Goal: Task Accomplishment & Management: Manage account settings

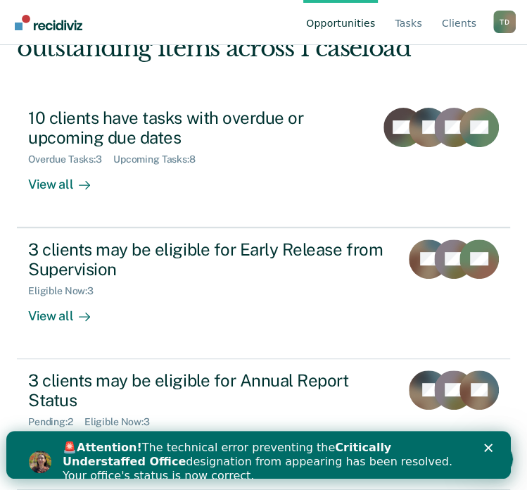
scroll to position [141, 0]
click at [492, 445] on icon "Close" at bounding box center [487, 447] width 8 height 8
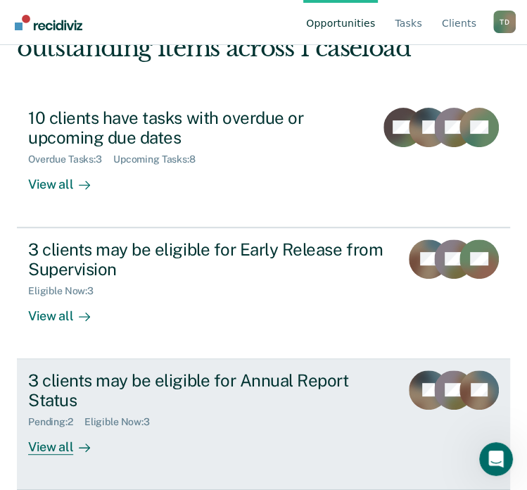
click at [328, 412] on div "Pending : 2 Eligible Now : 3" at bounding box center [208, 419] width 361 height 18
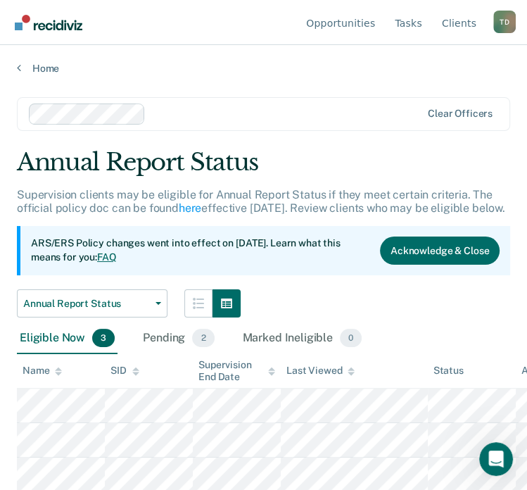
scroll to position [14, 0]
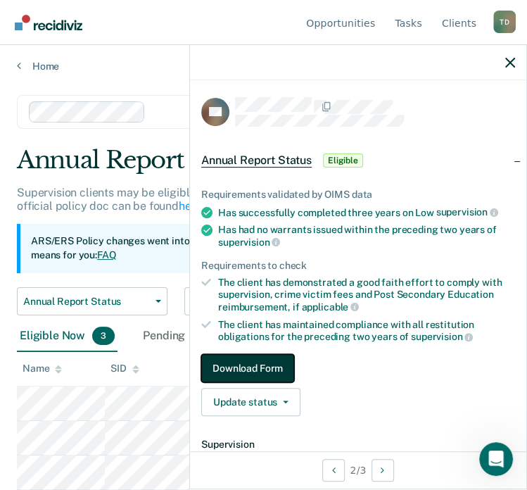
click at [240, 367] on button "Download Form" at bounding box center [247, 368] width 93 height 28
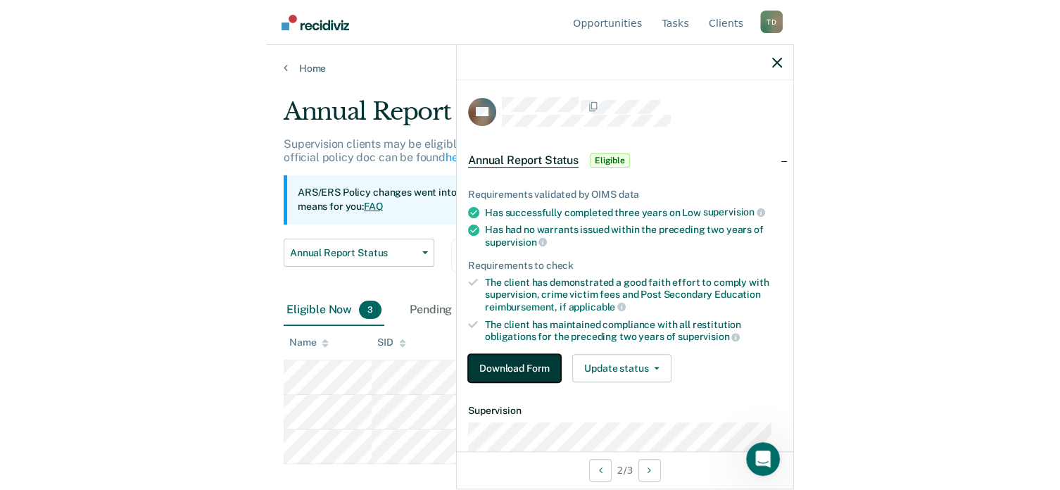
scroll to position [0, 0]
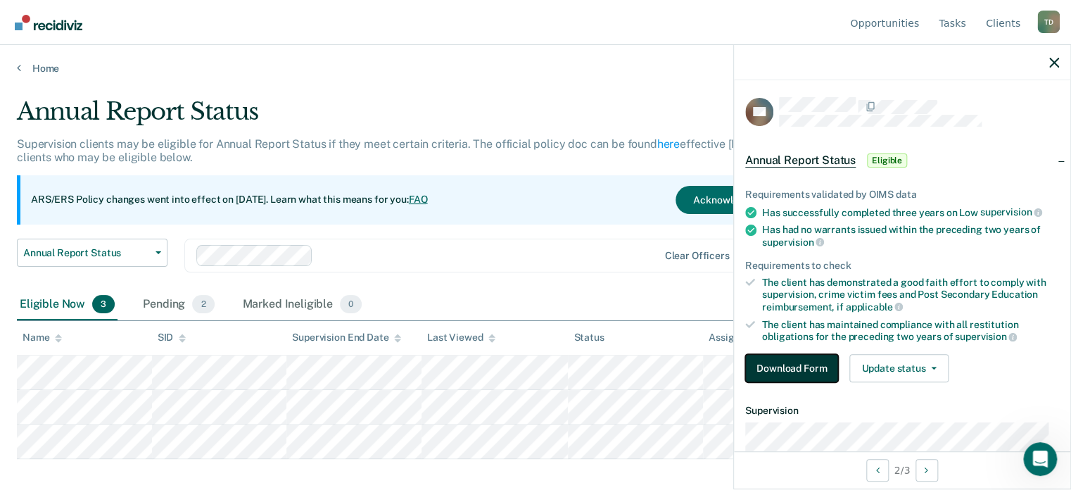
click at [534, 357] on button "Download Form" at bounding box center [791, 368] width 93 height 28
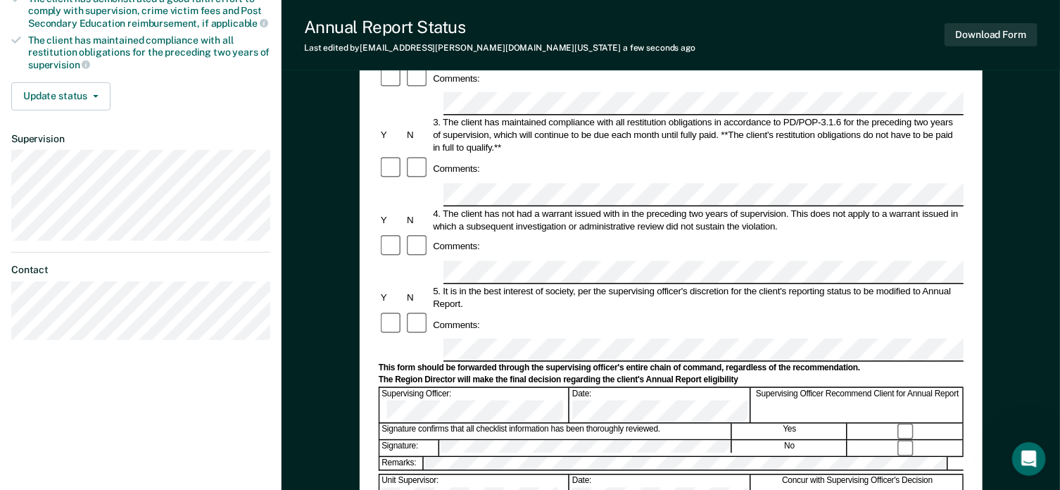
scroll to position [329, 0]
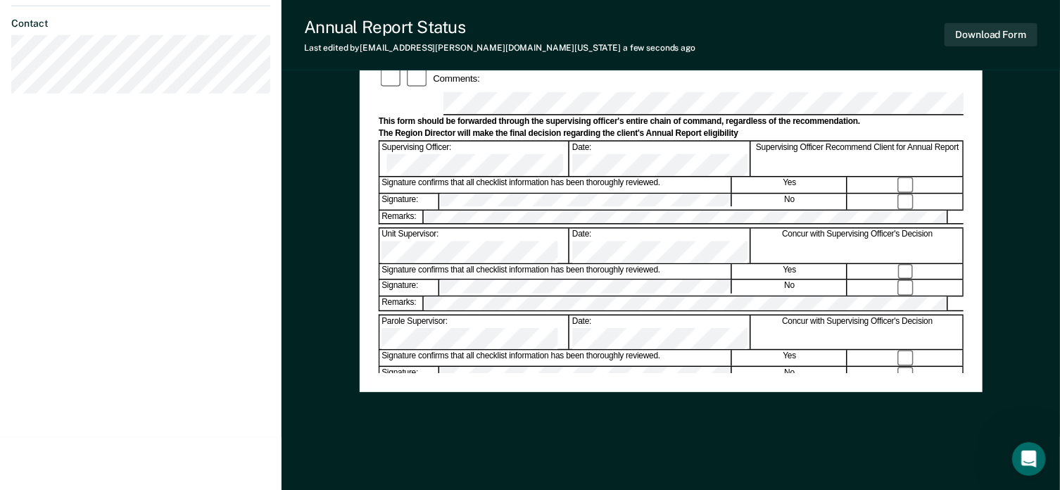
scroll to position [267, 0]
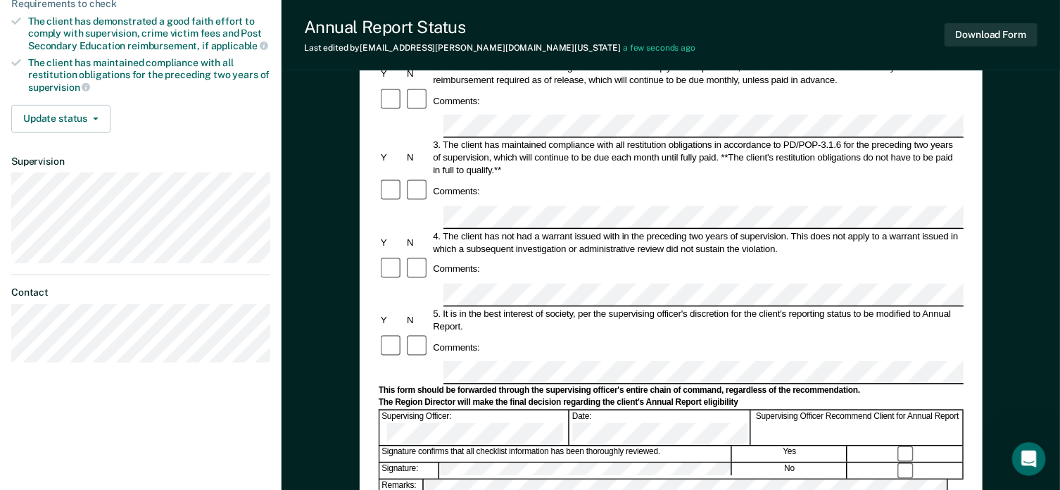
click at [534, 446] on div at bounding box center [905, 453] width 115 height 15
click at [534, 293] on div "Annual Reporting Checklist, Recommendation, and Determination Form Clients who …" at bounding box center [670, 295] width 778 height 951
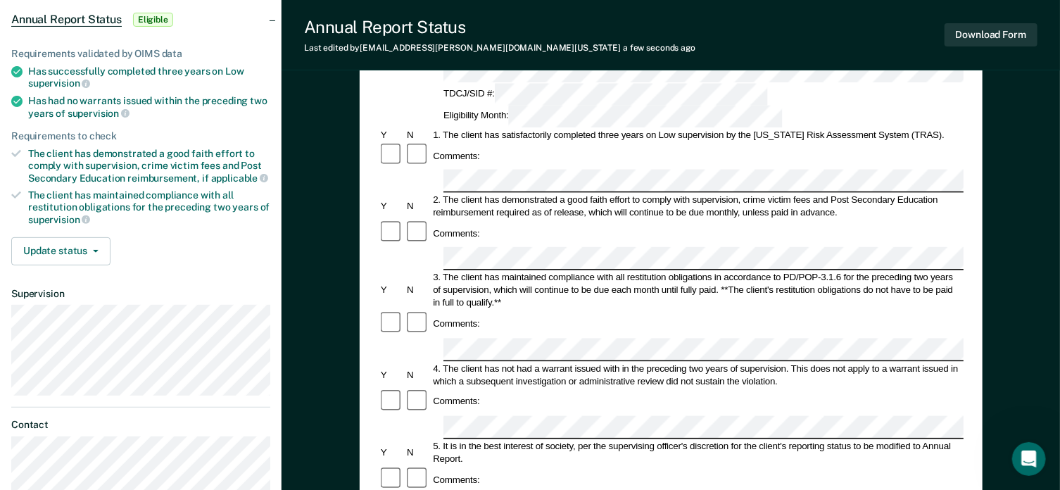
scroll to position [137, 0]
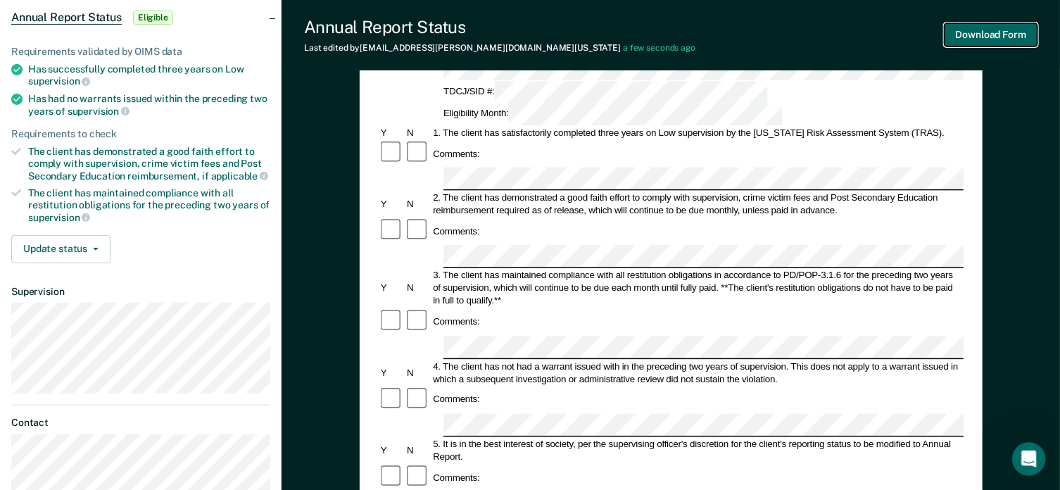
click at [534, 31] on button "Download Form" at bounding box center [990, 34] width 93 height 23
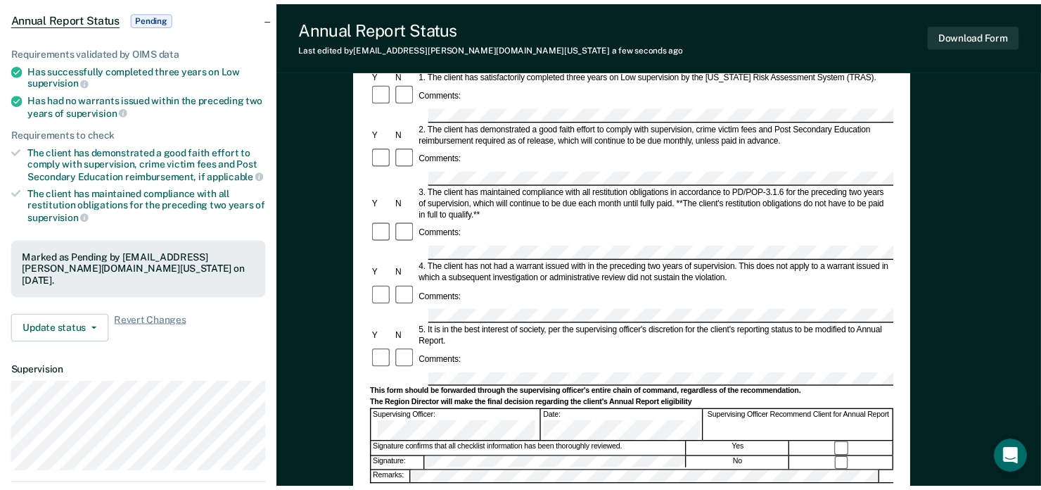
scroll to position [0, 0]
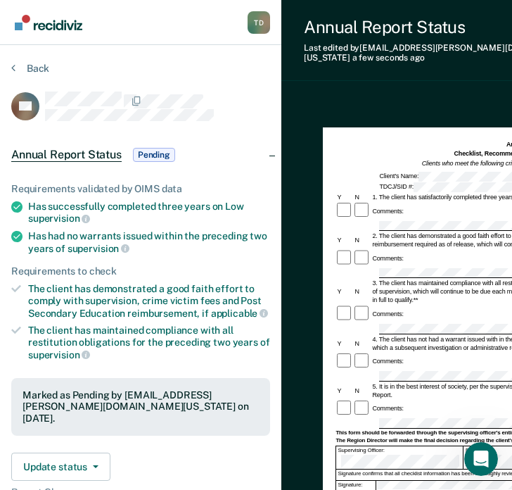
click at [137, 68] on div "Back" at bounding box center [140, 77] width 259 height 30
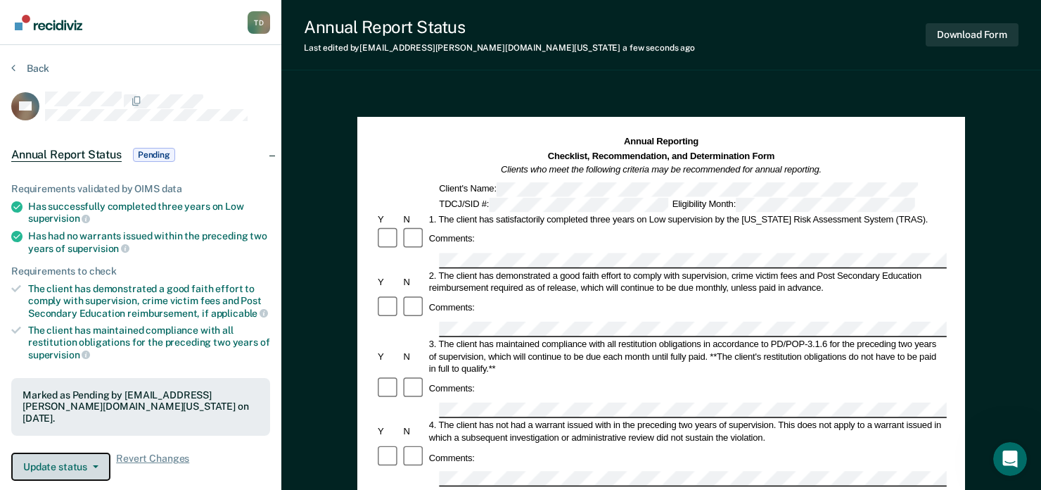
click at [75, 452] on button "Update status" at bounding box center [60, 466] width 99 height 28
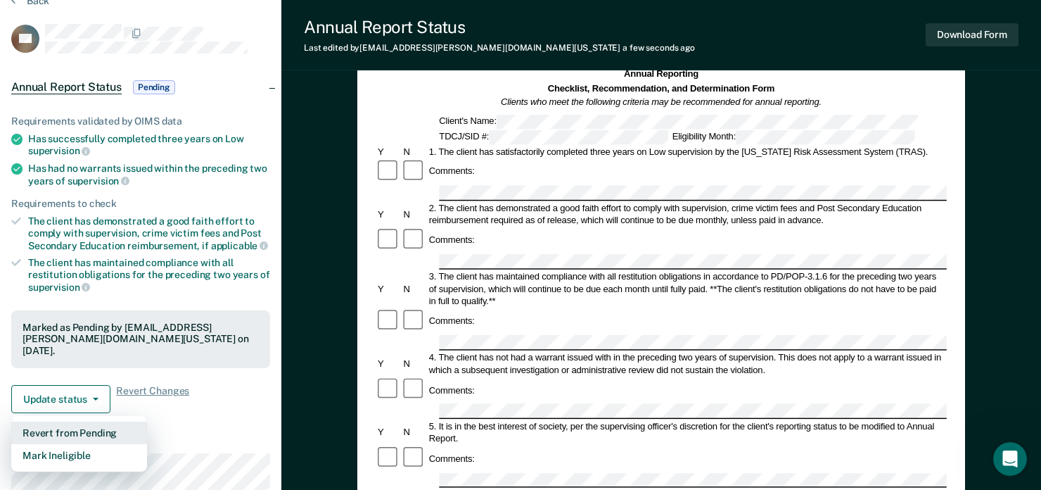
scroll to position [69, 0]
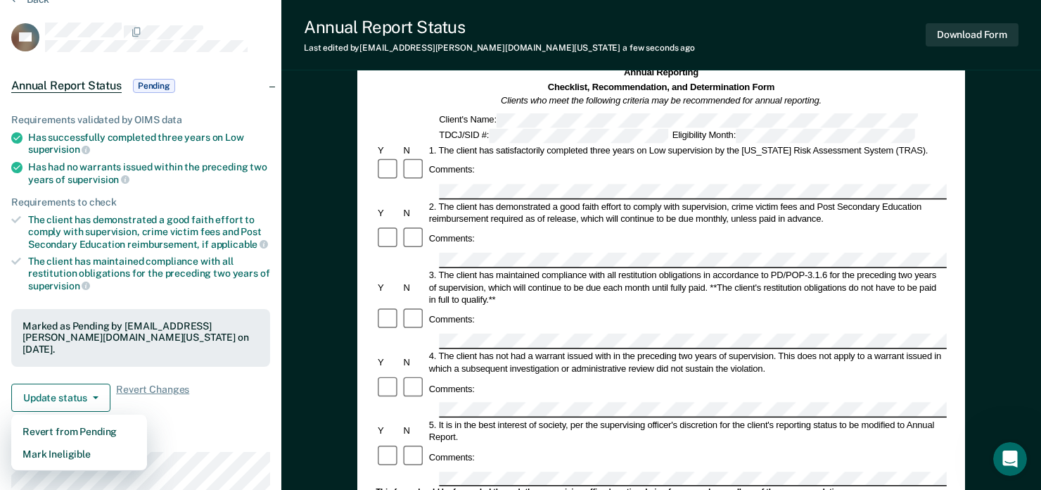
click at [212, 434] on dl "Supervision" at bounding box center [140, 488] width 259 height 108
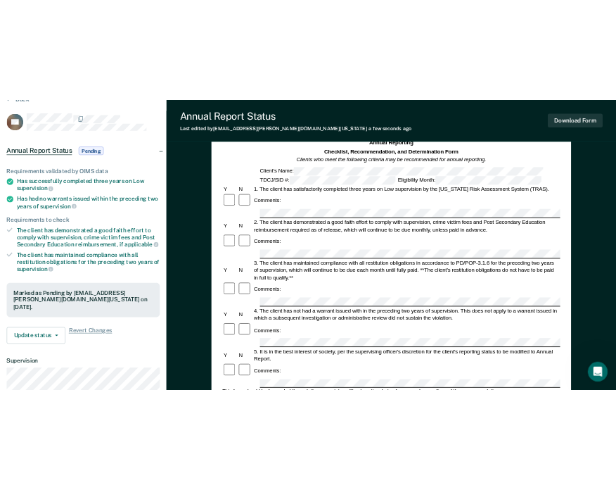
scroll to position [0, 0]
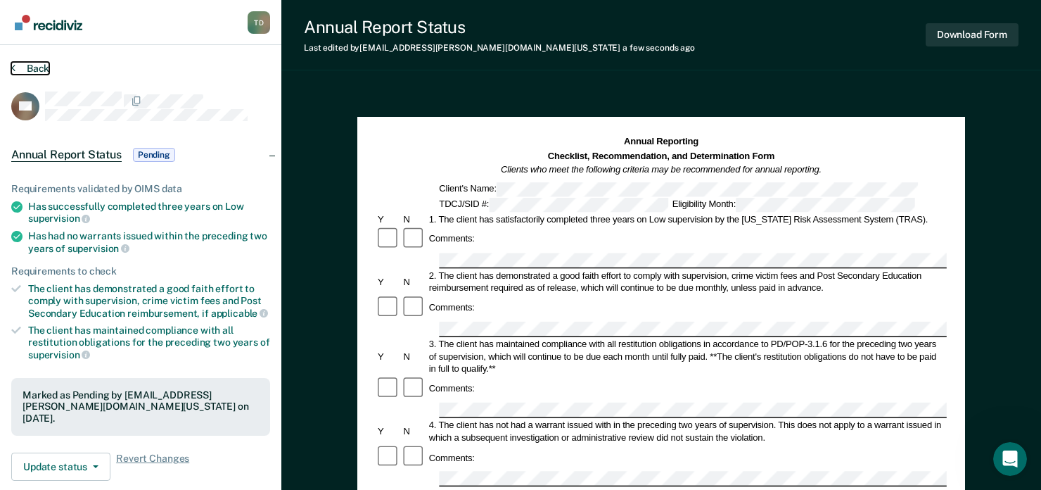
click at [40, 70] on button "Back" at bounding box center [30, 68] width 38 height 13
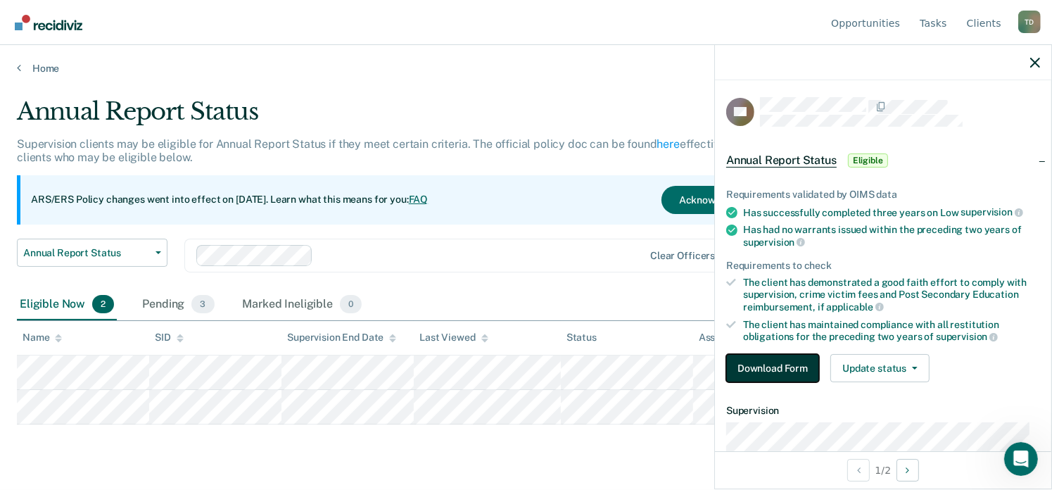
click at [534, 364] on button "Download Form" at bounding box center [772, 368] width 93 height 28
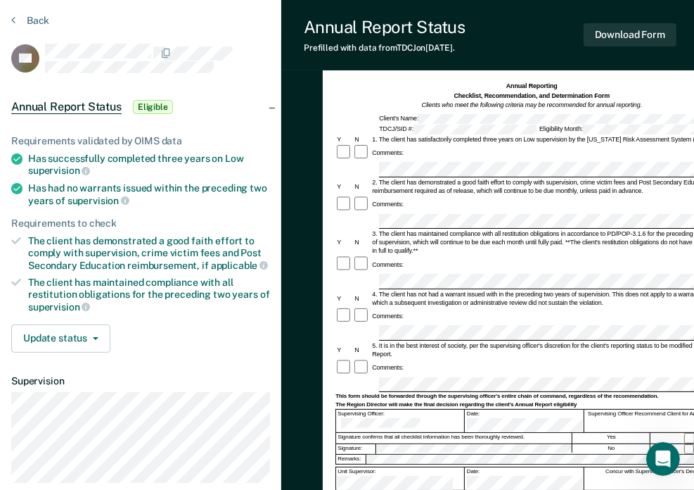
scroll to position [47, 0]
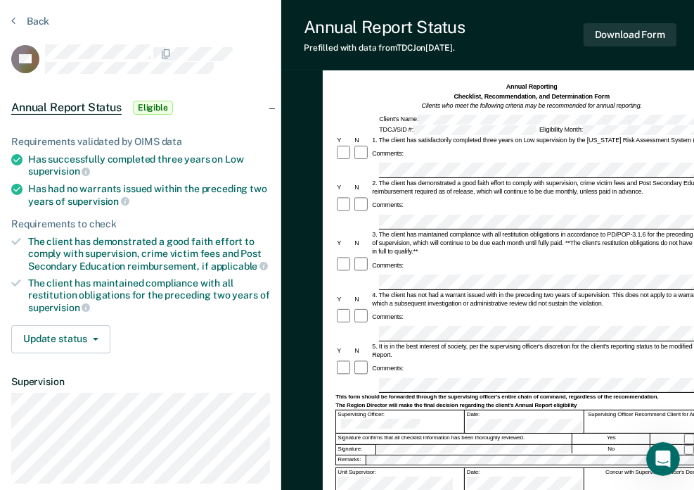
click at [534, 262] on form "Annual Reporting Checklist, Recommendation, and Determination Form Clients who …" at bounding box center [532, 392] width 393 height 620
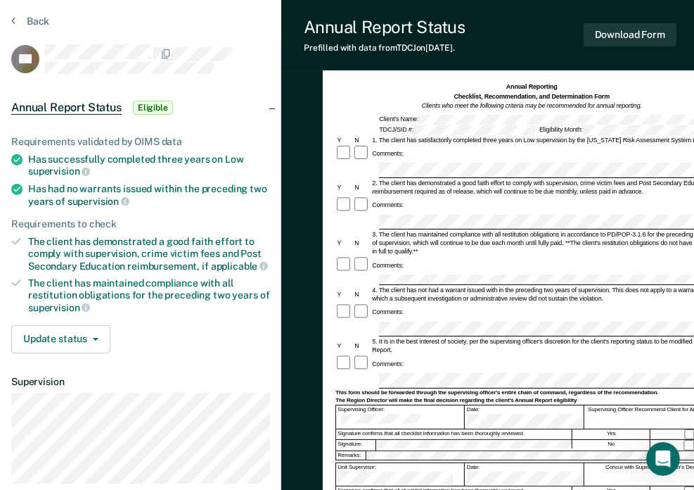
click at [361, 236] on div "Y N 3. The client has maintained compliance with all restitution obligations in…" at bounding box center [532, 242] width 393 height 25
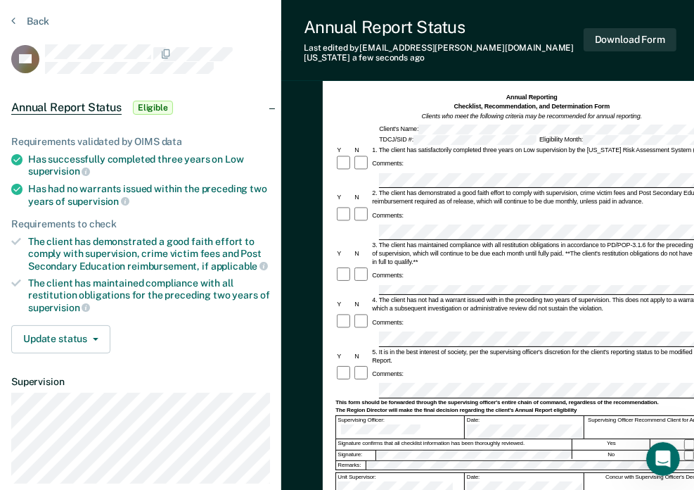
click at [290, 364] on div "Annual Reporting Checklist, Recommendation, and Determination Form Clients who …" at bounding box center [490, 398] width 418 height 694
click at [82, 328] on button "Update status" at bounding box center [60, 339] width 99 height 28
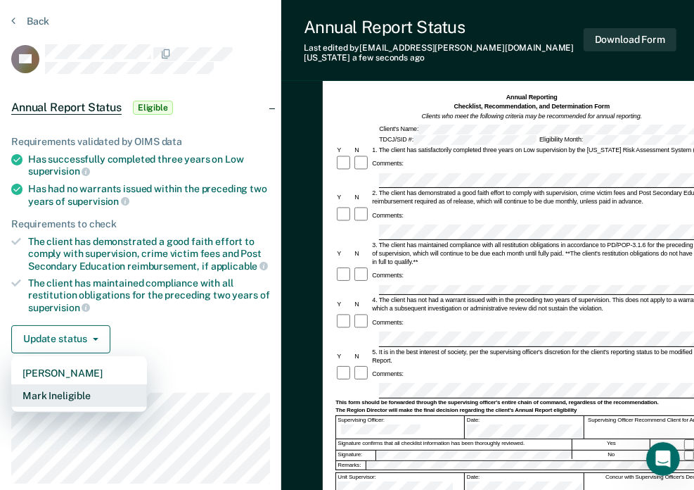
click at [80, 389] on button "Mark Ineligible" at bounding box center [79, 395] width 136 height 23
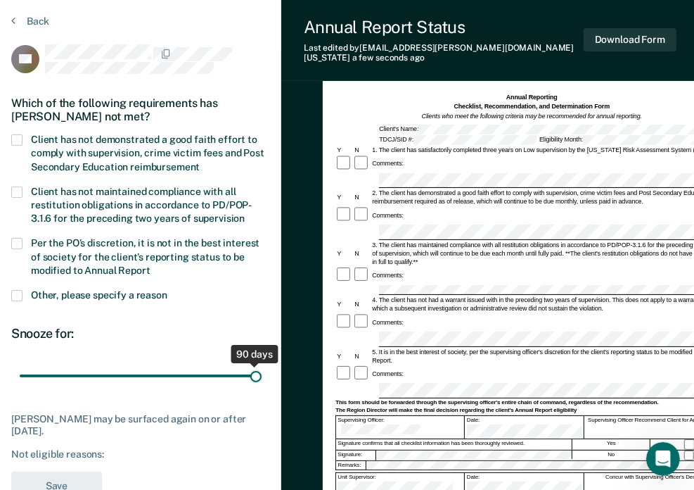
drag, startPoint x: 99, startPoint y: 376, endPoint x: 275, endPoint y: 390, distance: 177.2
click at [262, 388] on input "range" at bounding box center [141, 376] width 242 height 25
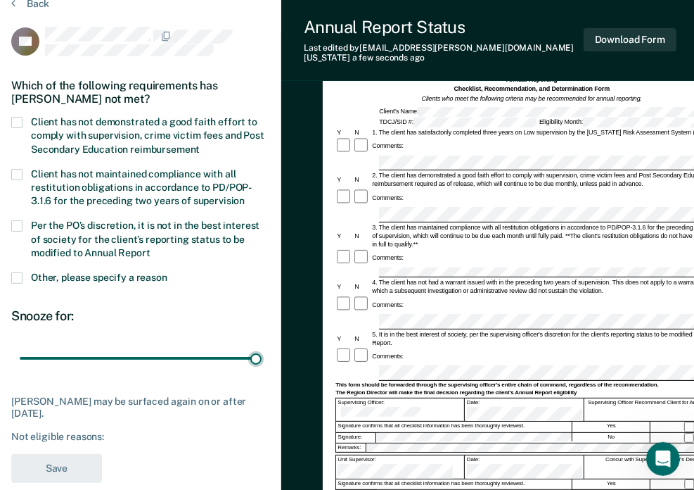
scroll to position [65, 0]
click at [15, 119] on span at bounding box center [16, 122] width 11 height 11
click at [200, 144] on input "Client has not demonstrated a good faith effort to comply with supervision, cri…" at bounding box center [200, 144] width 0 height 0
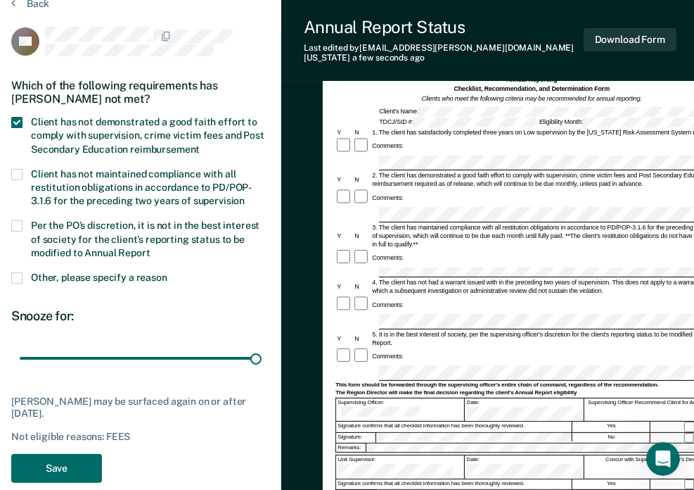
click at [20, 172] on span at bounding box center [16, 174] width 11 height 11
click at [245, 196] on input "Client has not maintained compliance with all restitution obligations in accord…" at bounding box center [245, 196] width 0 height 0
click at [18, 220] on span at bounding box center [16, 225] width 11 height 11
click at [151, 248] on input "Per the PO’s discretion, it is not in the best interest of society for the clie…" at bounding box center [151, 248] width 0 height 0
drag, startPoint x: 80, startPoint y: 355, endPoint x: 338, endPoint y: 376, distance: 259.1
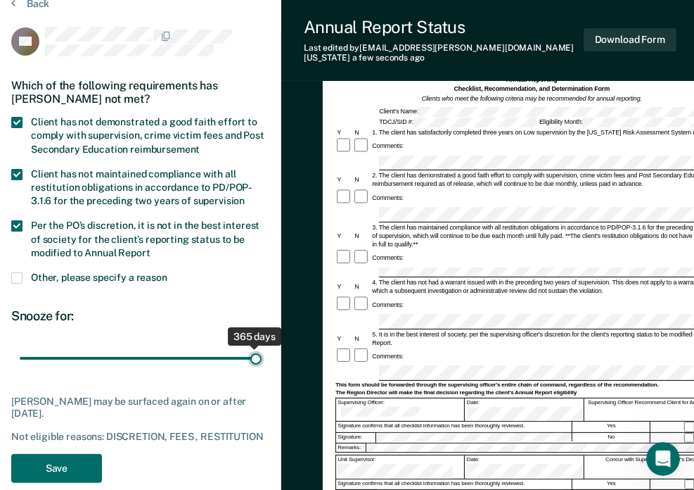
type input "365"
click at [262, 371] on input "range" at bounding box center [141, 358] width 242 height 25
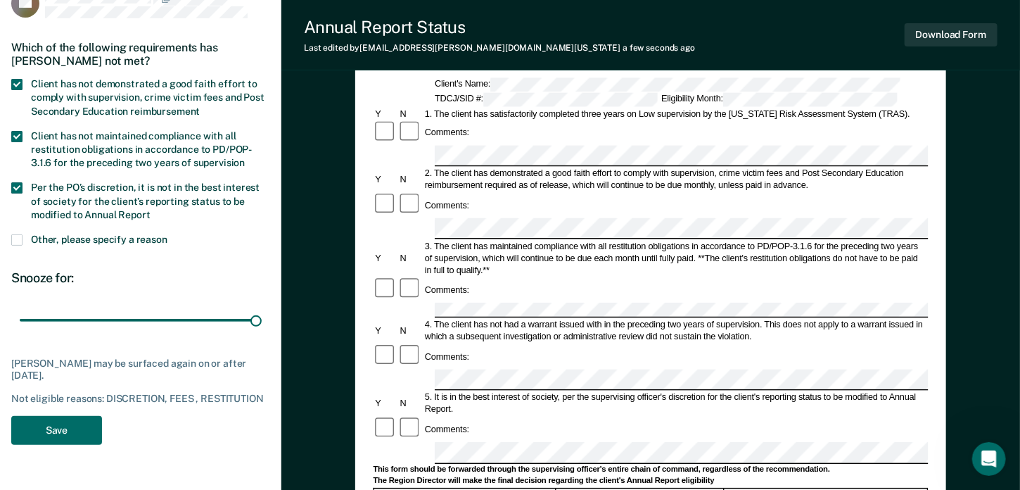
scroll to position [115, 0]
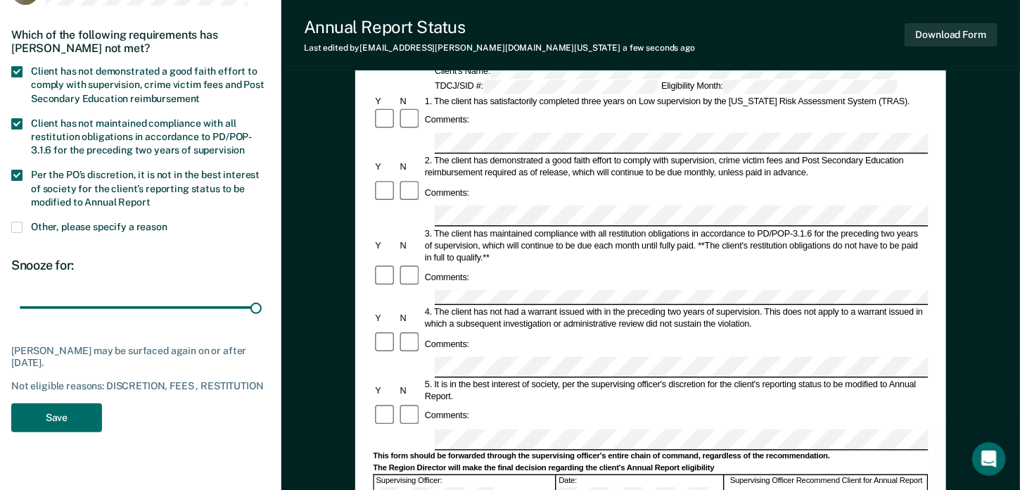
click at [284, 323] on div "Annual Reporting Checklist, Recommendation, and Determination Form Clients who …" at bounding box center [650, 427] width 739 height 910
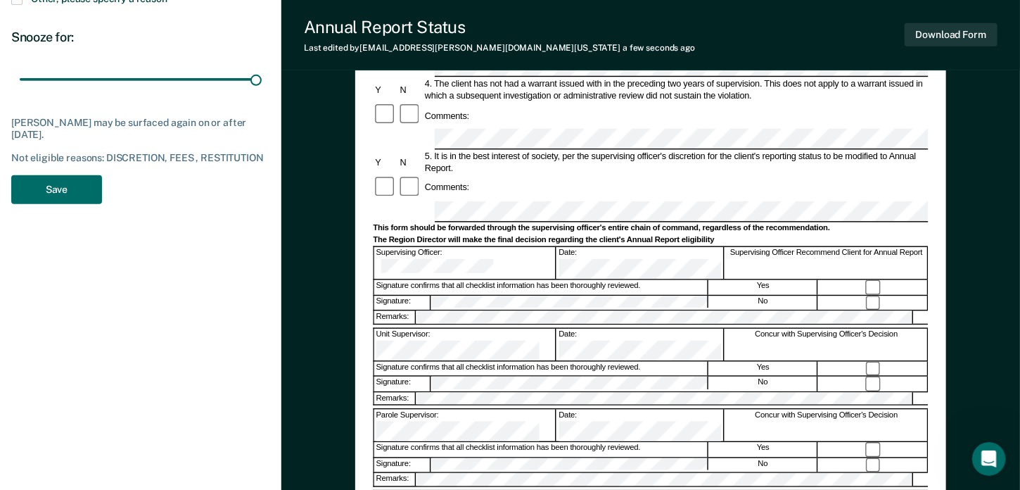
scroll to position [343, 0]
click at [51, 175] on button "Save" at bounding box center [56, 189] width 91 height 29
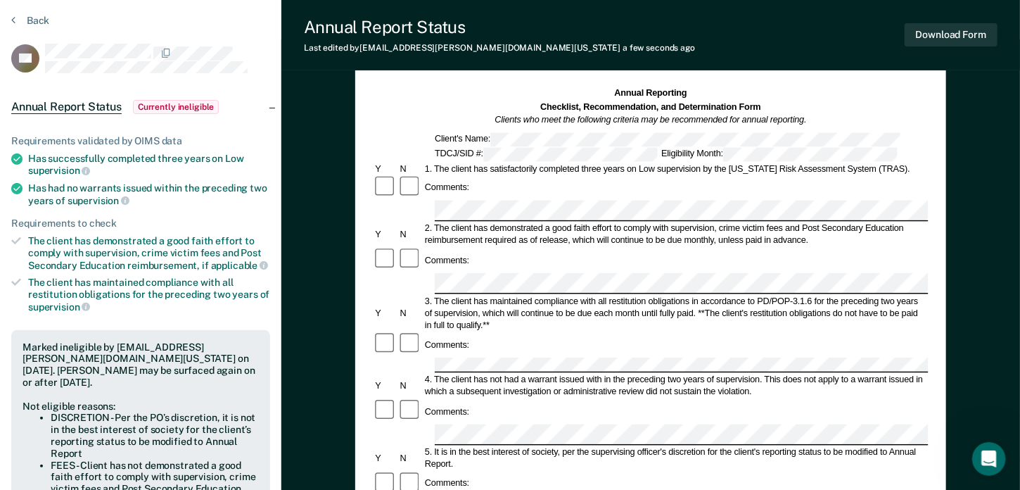
scroll to position [34, 0]
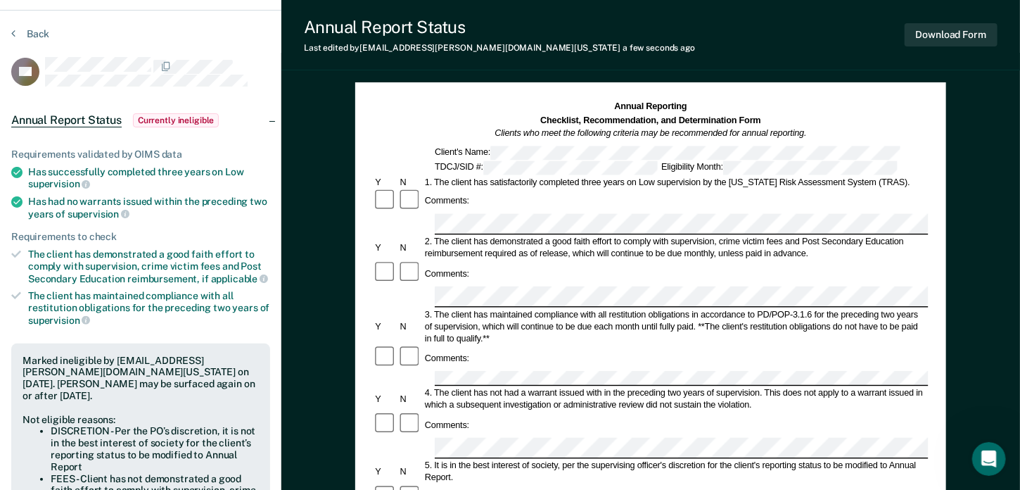
click at [20, 200] on icon at bounding box center [16, 201] width 11 height 11
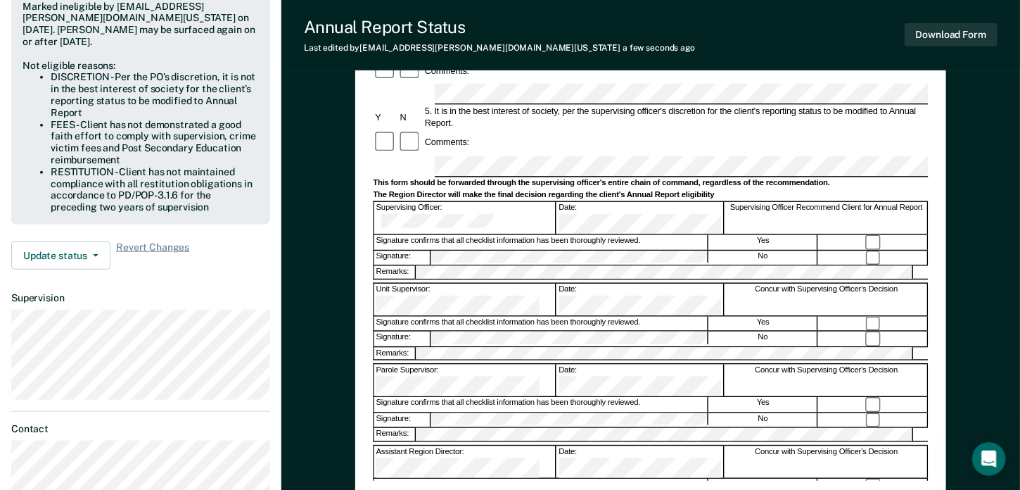
scroll to position [391, 0]
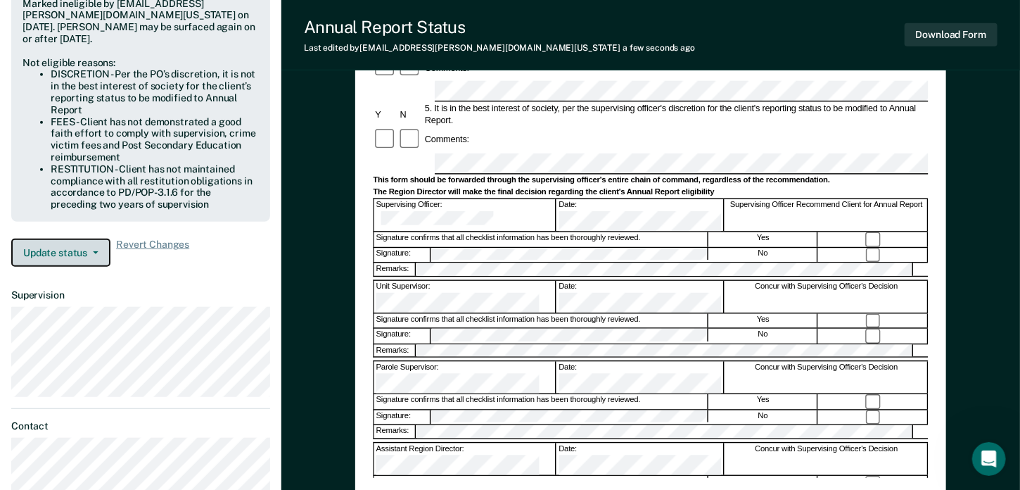
click at [87, 245] on button "Update status" at bounding box center [60, 253] width 99 height 28
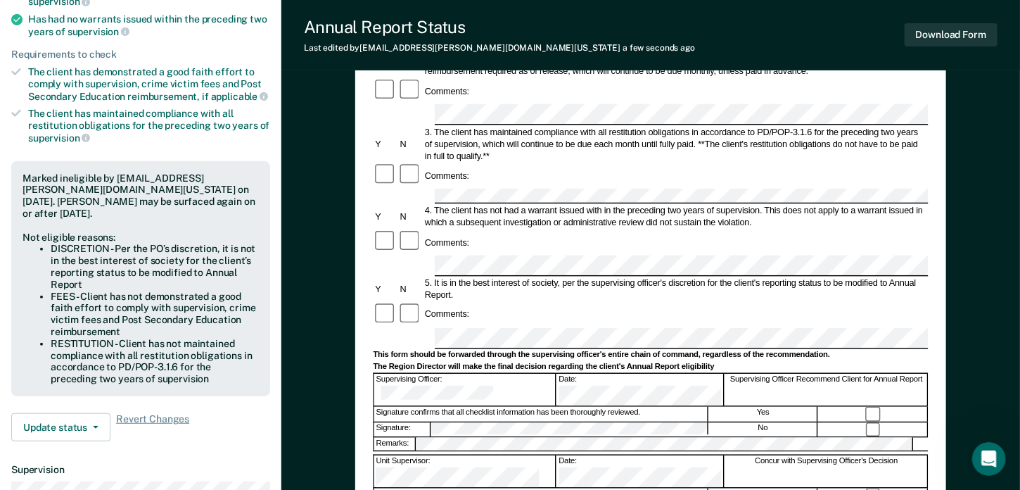
scroll to position [215, 0]
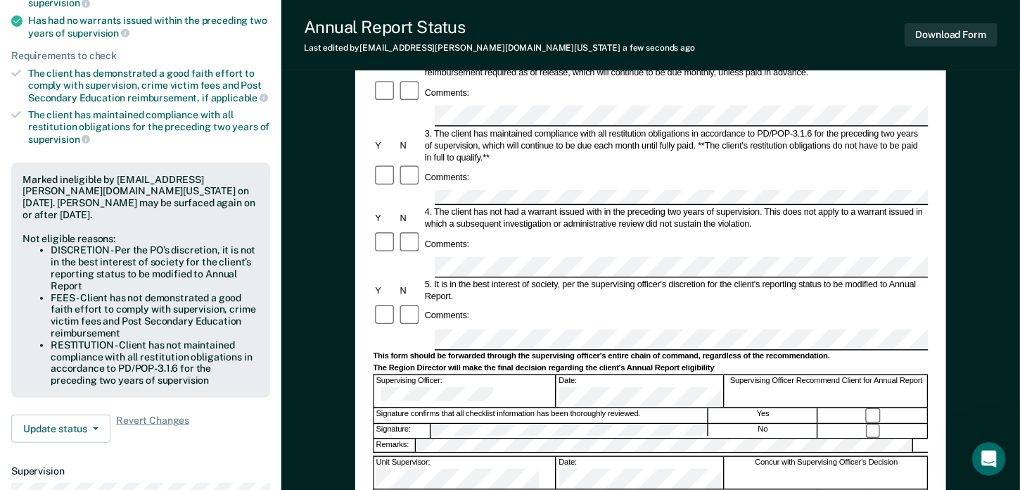
click at [101, 292] on li "FEES - Client has not demonstrated a good faith effort to comply with supervisi…" at bounding box center [155, 315] width 208 height 47
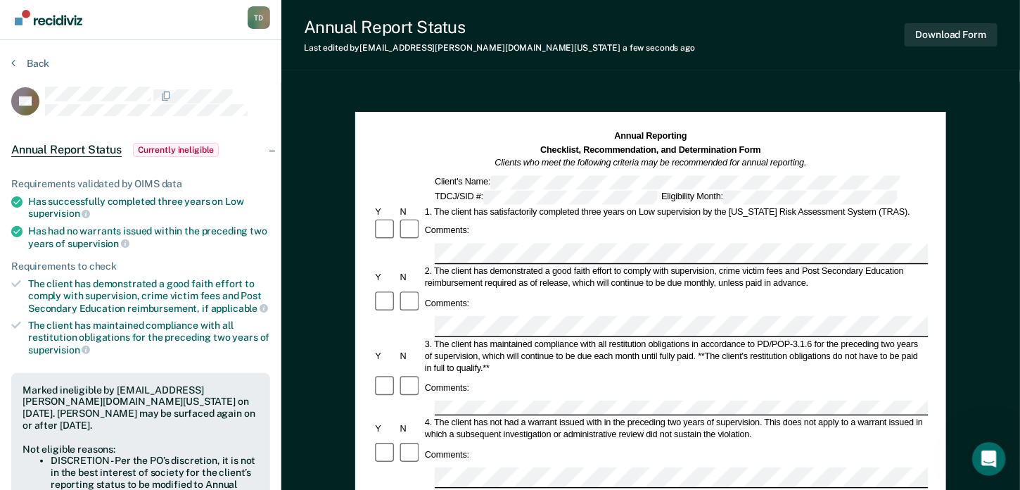
scroll to position [4, 0]
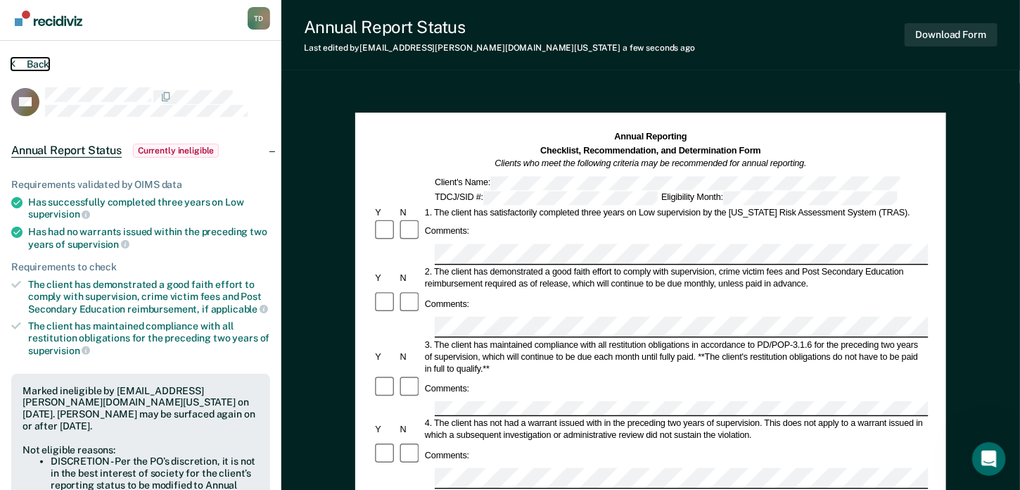
click at [23, 65] on button "Back" at bounding box center [30, 64] width 38 height 13
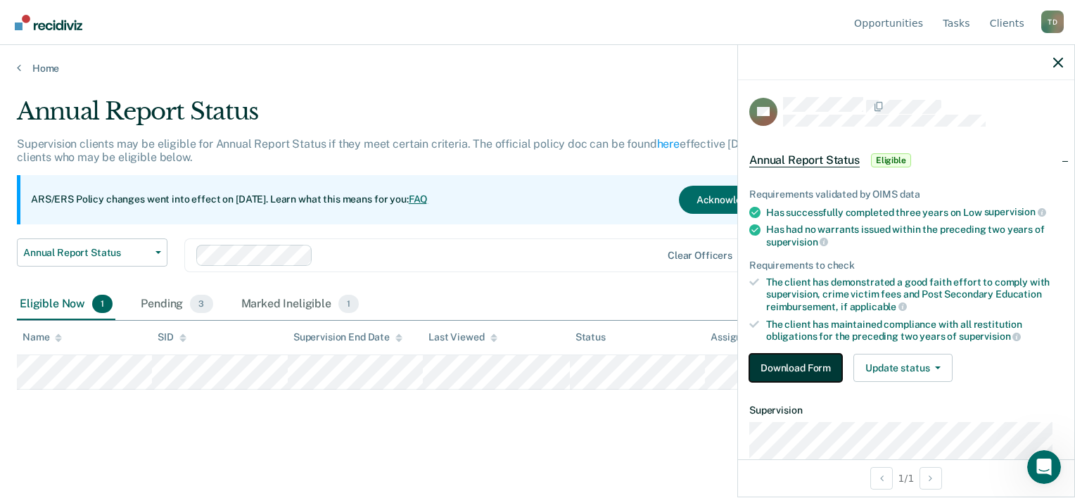
click at [534, 369] on button "Download Form" at bounding box center [795, 368] width 93 height 28
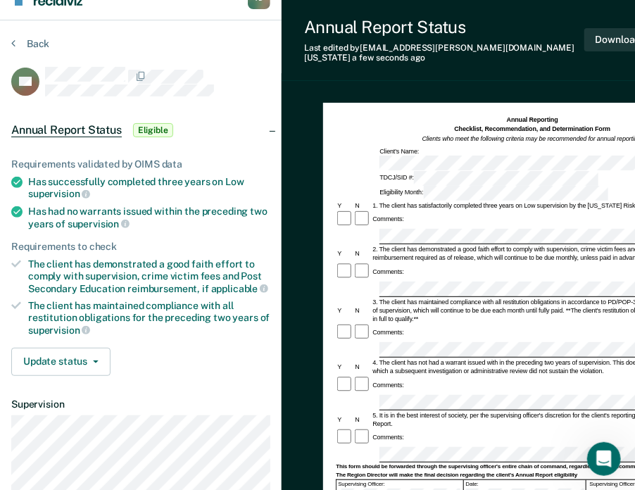
scroll to position [25, 0]
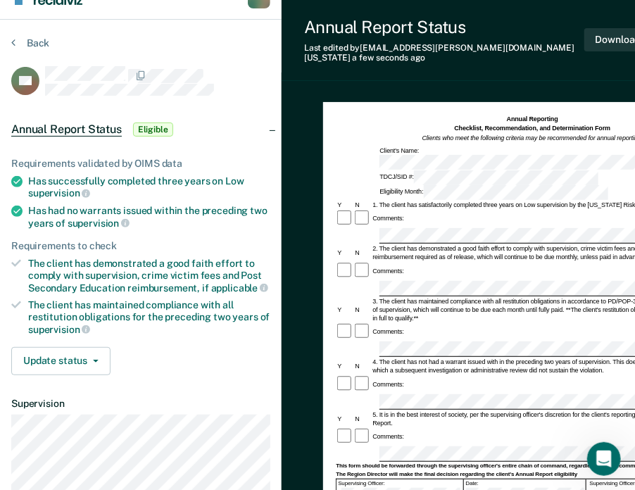
click at [534, 428] on div "Comments:" at bounding box center [532, 437] width 393 height 18
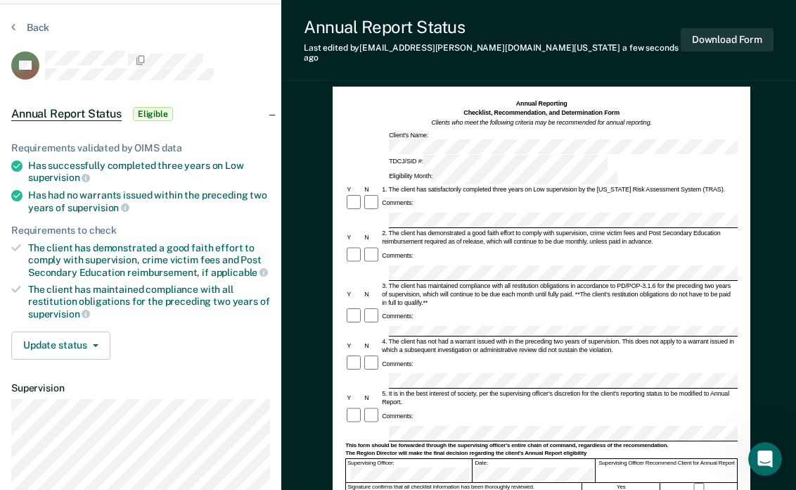
scroll to position [42, 0]
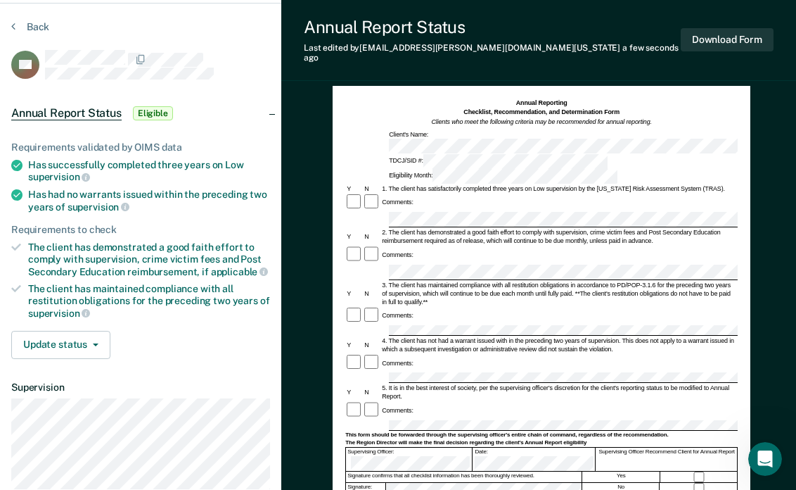
click at [29, 18] on section "Back HF Annual Report Status Eligible Requirements validated by OIMS data Has s…" at bounding box center [140, 310] width 281 height 613
click at [28, 29] on button "Back" at bounding box center [30, 26] width 38 height 13
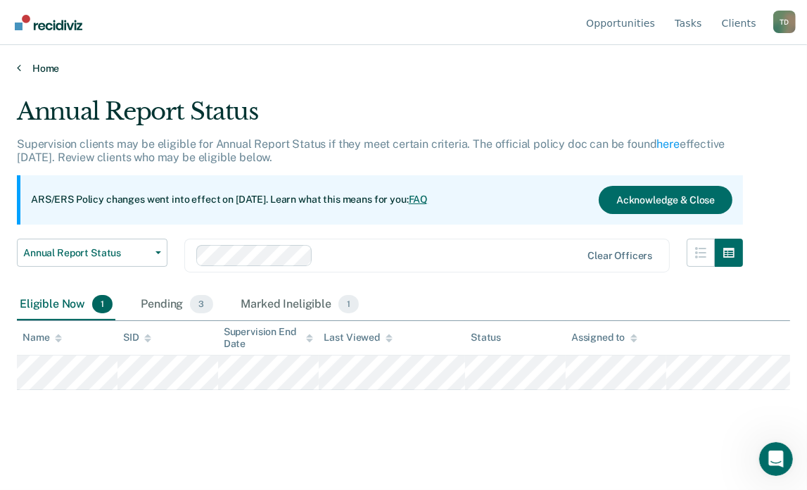
click at [53, 68] on link "Home" at bounding box center [403, 68] width 773 height 13
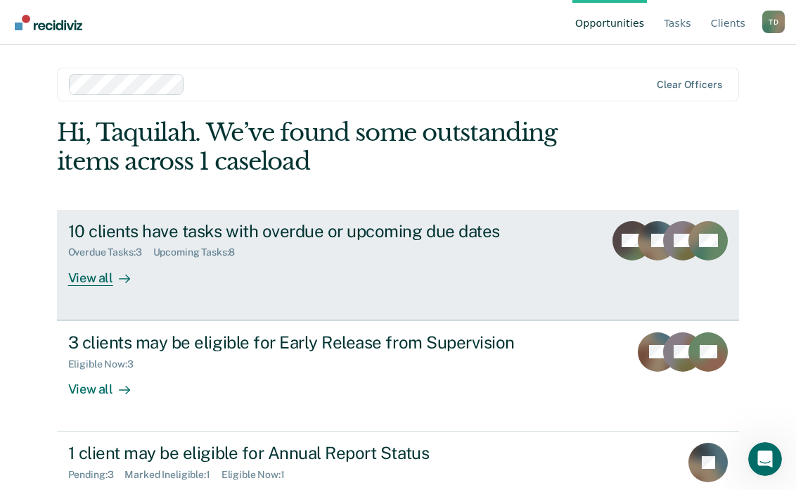
scroll to position [51, 0]
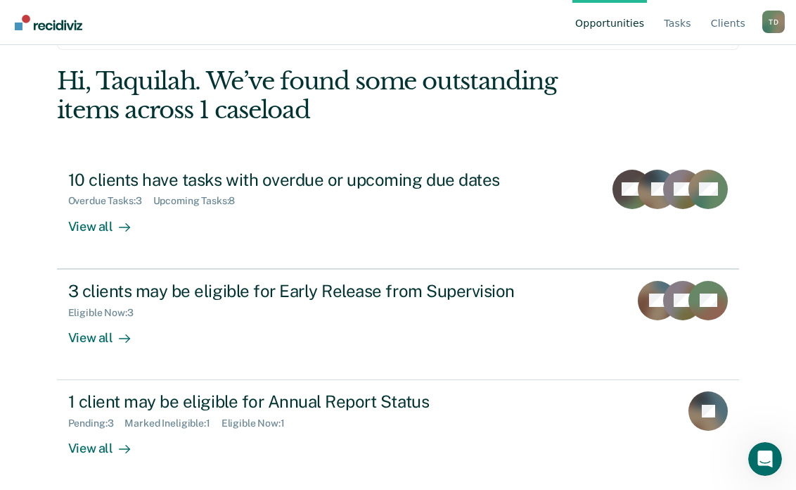
click at [273, 78] on div "Hi, Taquilah. We’ve found some outstanding items across 1 caseload" at bounding box center [330, 96] width 547 height 58
click at [534, 20] on link "Client s" at bounding box center [729, 22] width 40 height 45
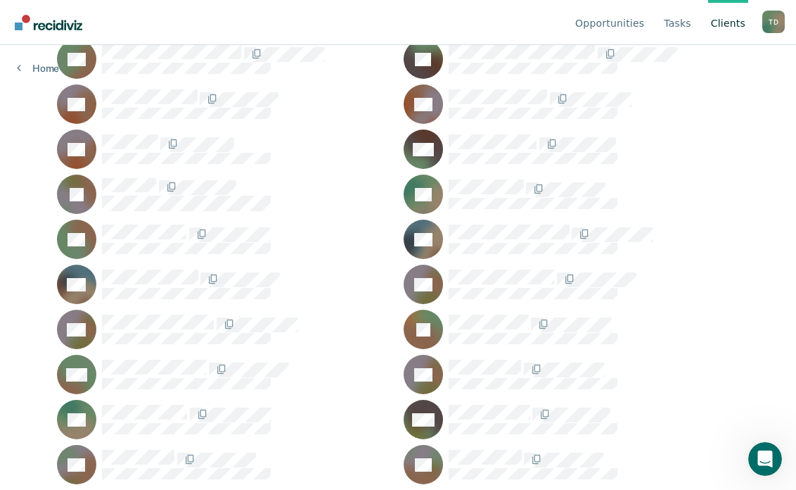
scroll to position [264, 0]
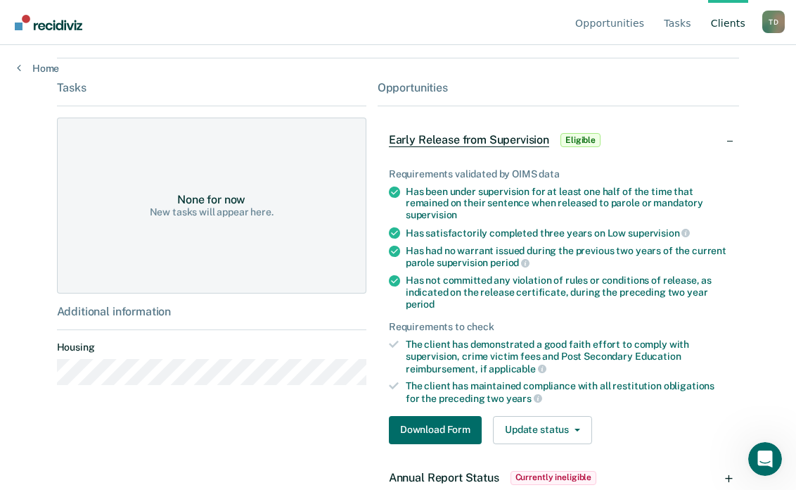
scroll to position [194, 0]
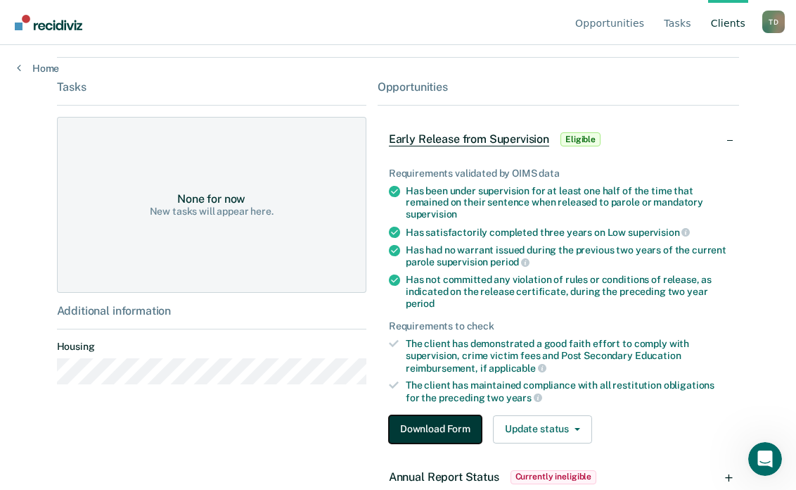
click at [408, 415] on button "Download Form" at bounding box center [435, 429] width 93 height 28
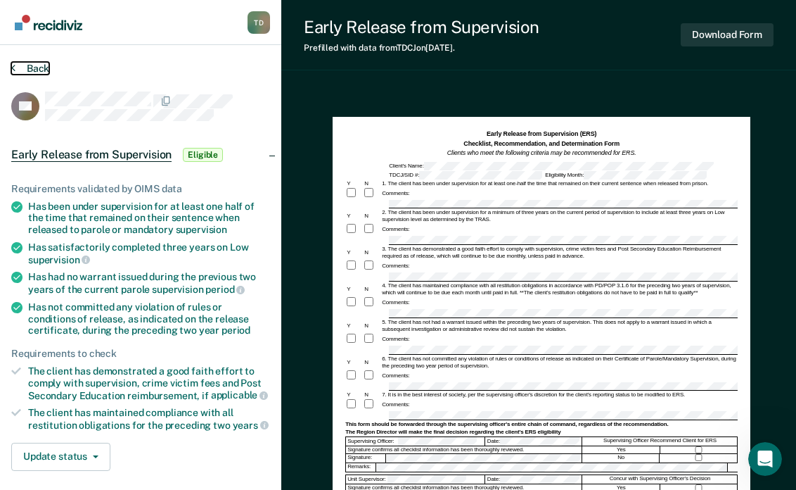
click at [36, 71] on button "Back" at bounding box center [30, 68] width 38 height 13
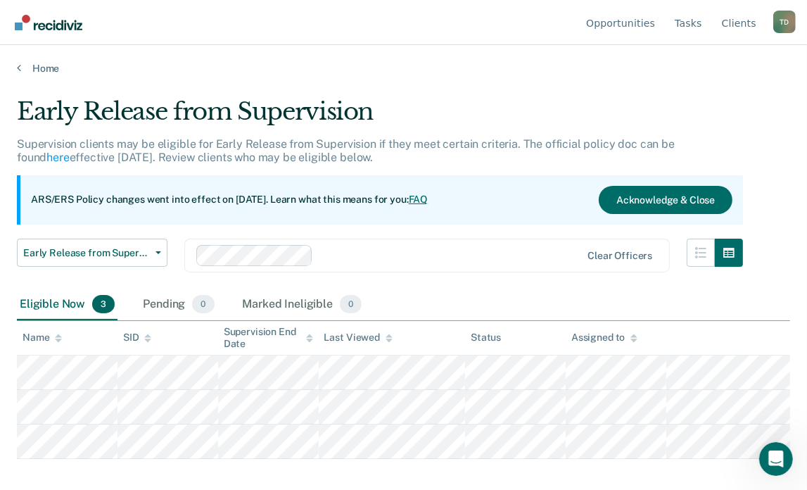
click at [429, 196] on link "FAQ" at bounding box center [419, 198] width 20 height 11
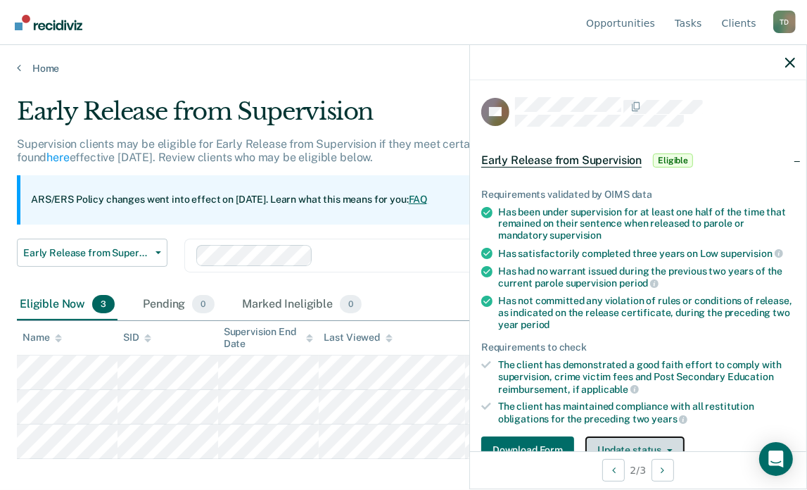
click at [638, 438] on button "Update status" at bounding box center [634, 450] width 99 height 28
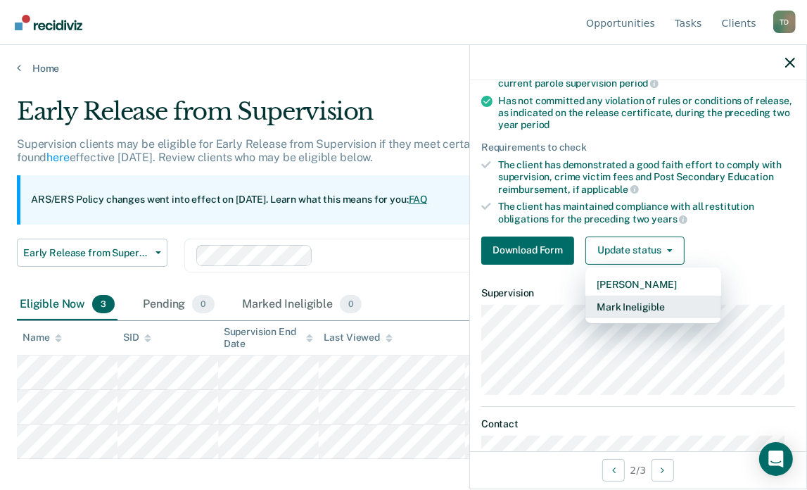
click at [621, 296] on button "Mark Ineligible" at bounding box center [653, 307] width 136 height 23
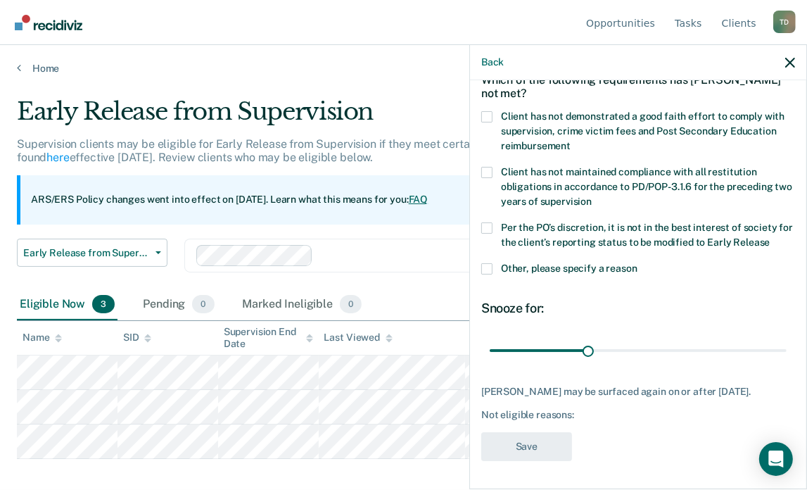
click at [566, 262] on span "Other, please specify a reason" at bounding box center [569, 267] width 137 height 11
click at [637, 263] on input "Other, please specify a reason" at bounding box center [637, 263] width 0 height 0
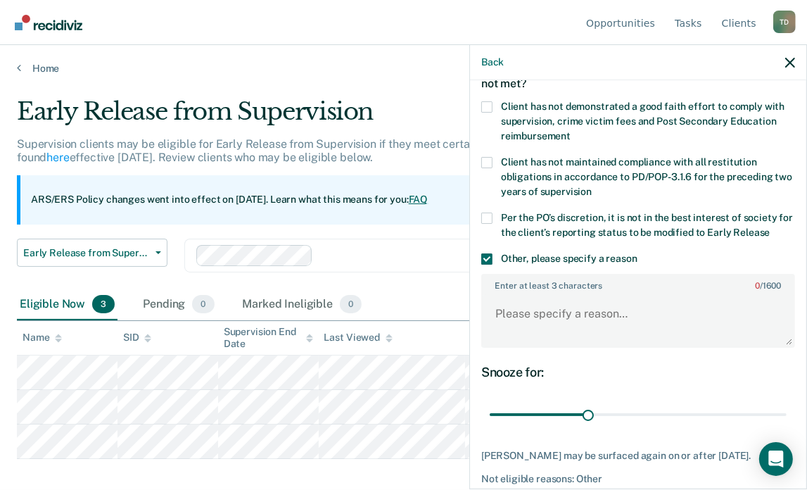
click at [566, 222] on label "Per the PO’s discretion, it is not in the best interest of society for the clie…" at bounding box center [638, 227] width 314 height 30
click at [770, 227] on input "Per the PO’s discretion, it is not in the best interest of society for the clie…" at bounding box center [770, 227] width 0 height 0
click at [559, 186] on span "Client has not maintained compliance with all restitution obligations in accord…" at bounding box center [646, 176] width 291 height 41
click at [592, 186] on input "Client has not maintained compliance with all restitution obligations in accord…" at bounding box center [592, 186] width 0 height 0
click at [552, 120] on span "Client has not demonstrated a good faith effort to comply with supervision, cri…" at bounding box center [643, 121] width 284 height 41
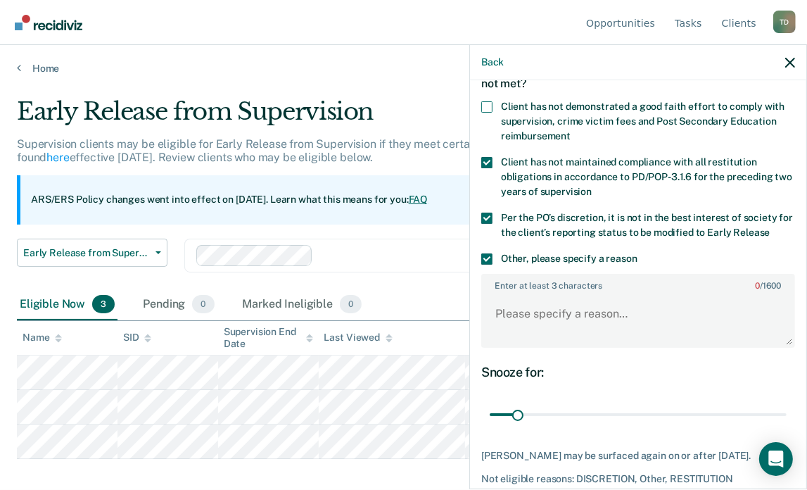
click at [571, 131] on input "Client has not demonstrated a good faith effort to comply with supervision, cri…" at bounding box center [571, 131] width 0 height 0
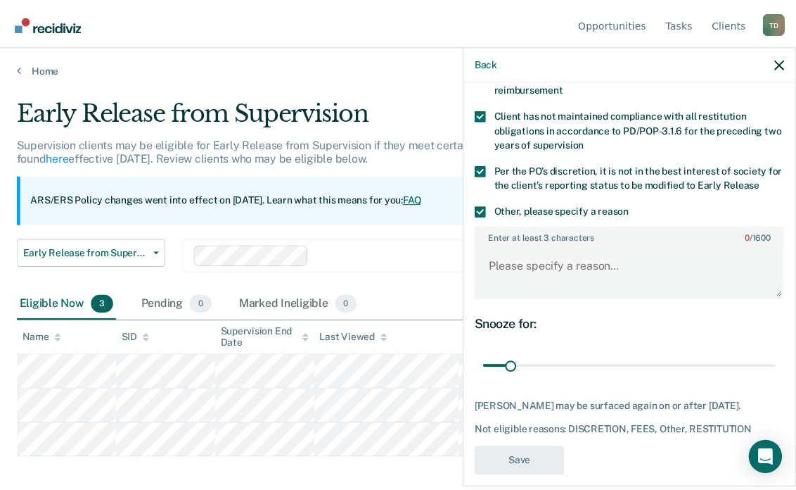
scroll to position [134, 0]
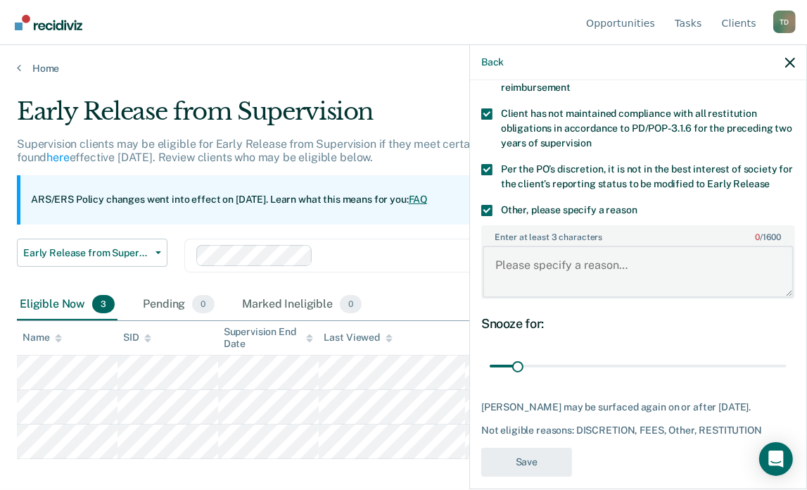
click at [530, 274] on textarea "Enter at least 3 characters 0 / 1600" at bounding box center [638, 272] width 311 height 52
type textarea "W"
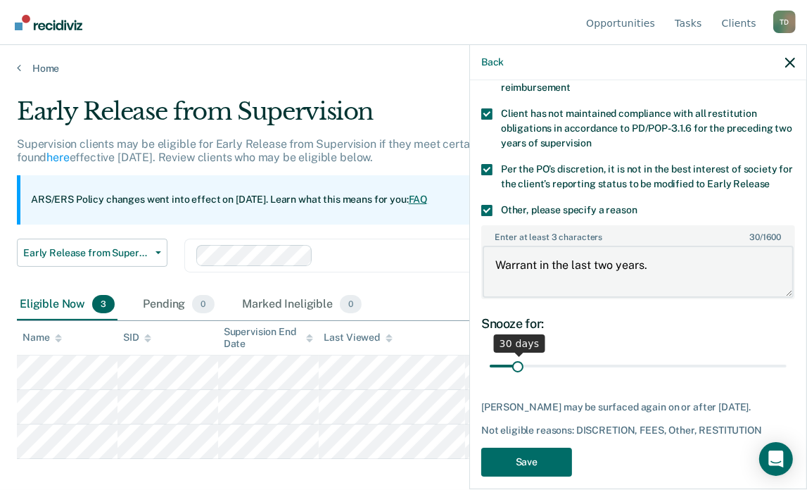
type textarea "Warrant in the last two years."
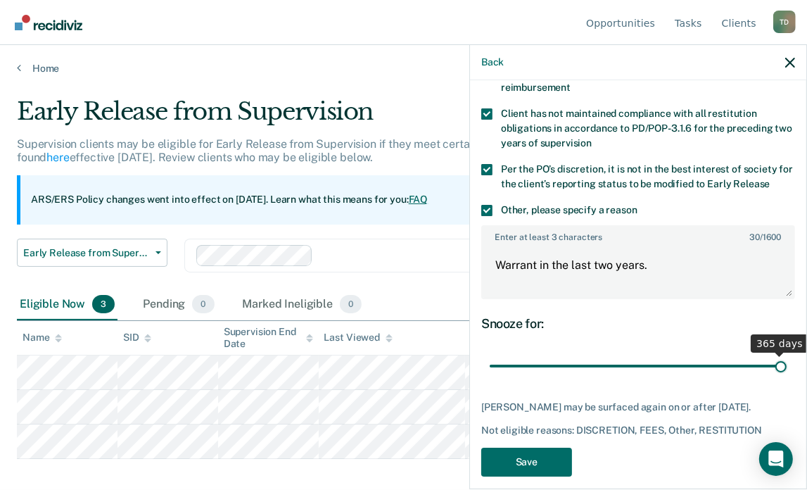
drag, startPoint x: 512, startPoint y: 364, endPoint x: 785, endPoint y: 360, distance: 272.3
type input "365"
click at [785, 360] on input "range" at bounding box center [638, 366] width 297 height 25
click at [538, 462] on button "Save" at bounding box center [526, 461] width 91 height 29
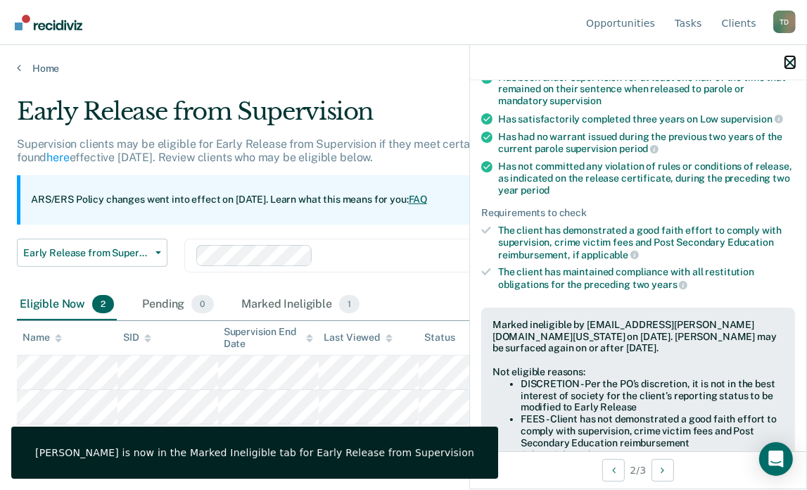
click at [787, 62] on icon "button" at bounding box center [790, 63] width 10 height 10
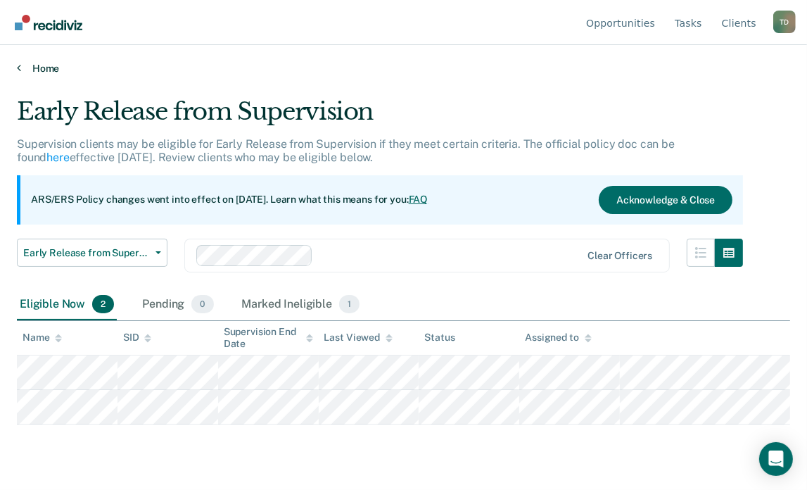
click at [39, 70] on link "Home" at bounding box center [403, 68] width 773 height 13
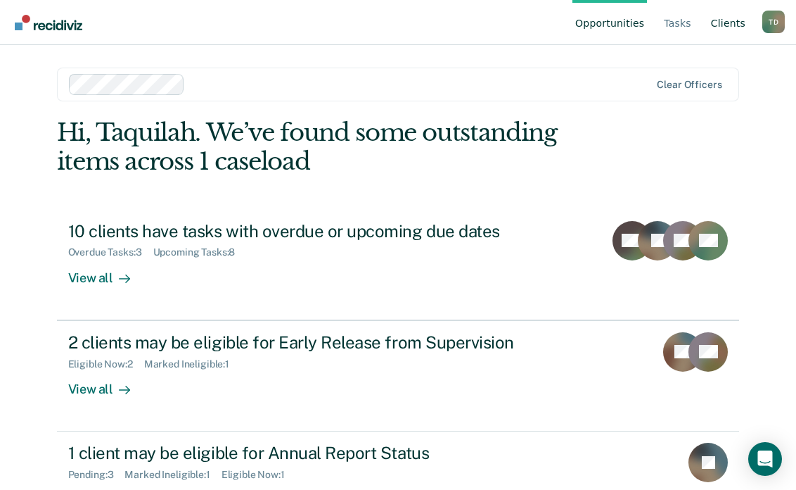
click at [744, 27] on link "Client s" at bounding box center [729, 22] width 40 height 45
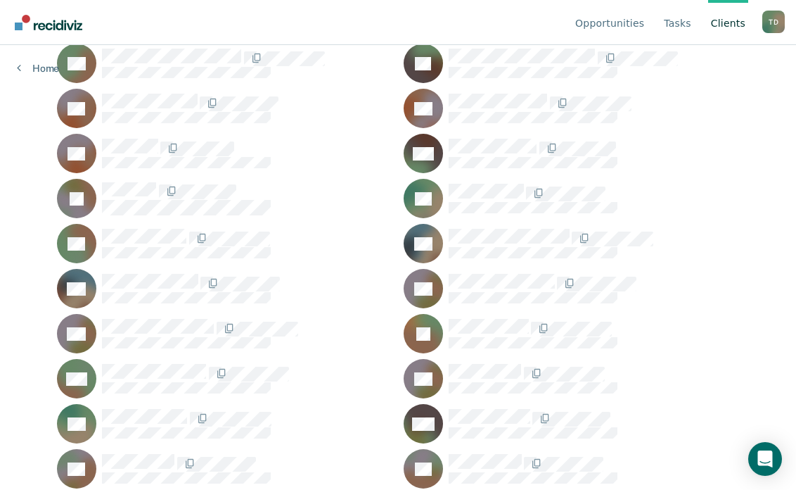
scroll to position [259, 0]
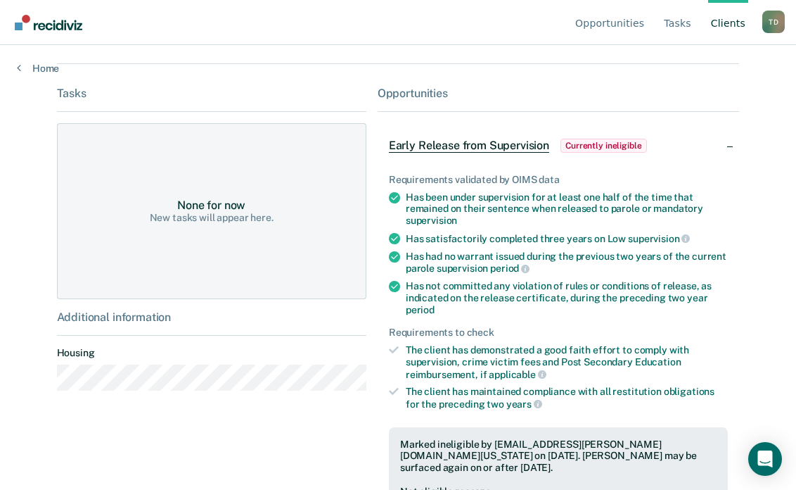
scroll to position [184, 0]
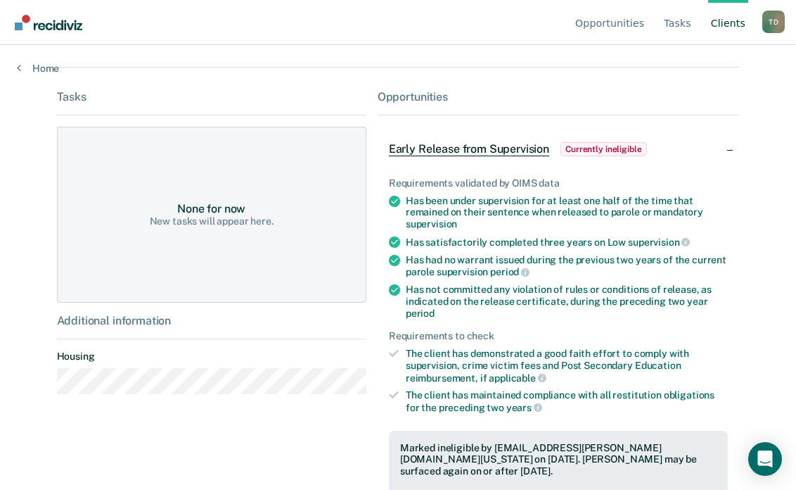
click at [729, 147] on div "Early Release from Supervision Currently ineligible" at bounding box center [559, 149] width 362 height 45
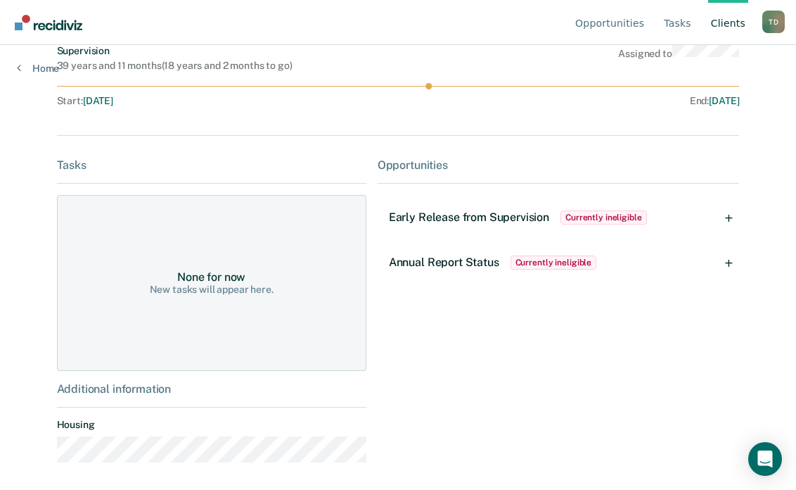
click at [729, 262] on div "Annual Report Status Currently ineligible" at bounding box center [559, 262] width 362 height 45
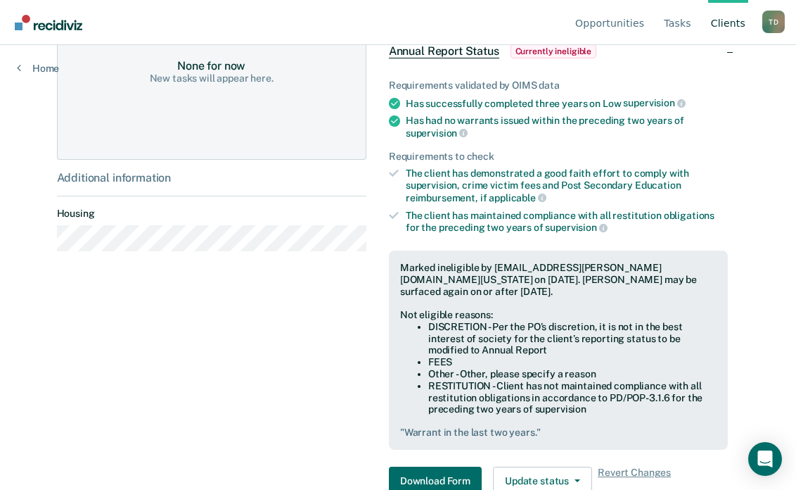
scroll to position [363, 0]
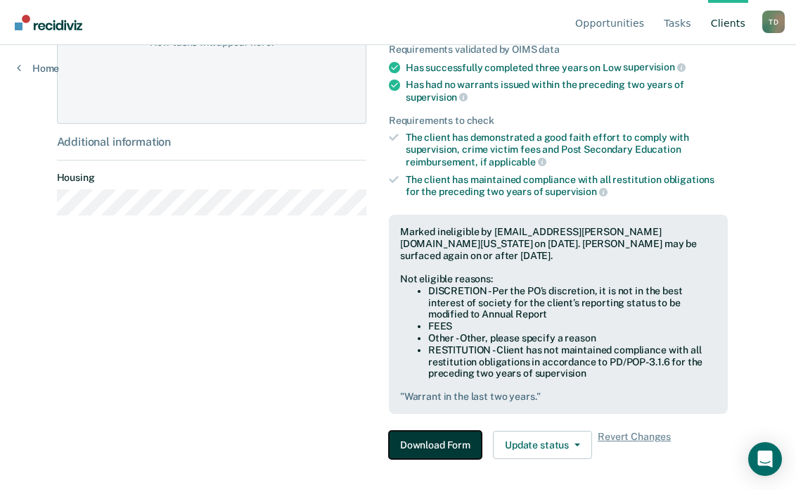
click at [445, 432] on button "Download Form" at bounding box center [435, 445] width 93 height 28
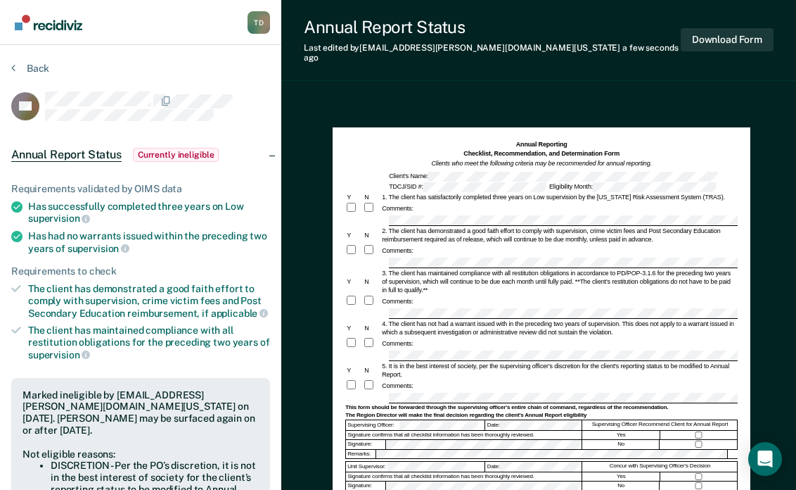
click at [573, 245] on div "Comments:" at bounding box center [541, 250] width 393 height 13
click at [388, 308] on div at bounding box center [565, 313] width 355 height 11
click at [598, 127] on div "Annual Reporting Checklist, Recommendation, and Determination Form Clients who …" at bounding box center [542, 399] width 418 height 545
click at [580, 259] on form "Annual Reporting Checklist, Recommendation, and Determination Form Clients who …" at bounding box center [541, 390] width 393 height 500
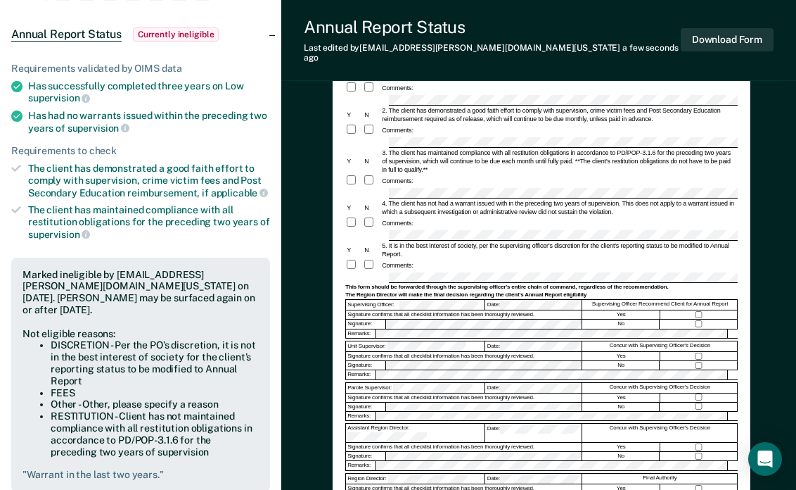
scroll to position [121, 0]
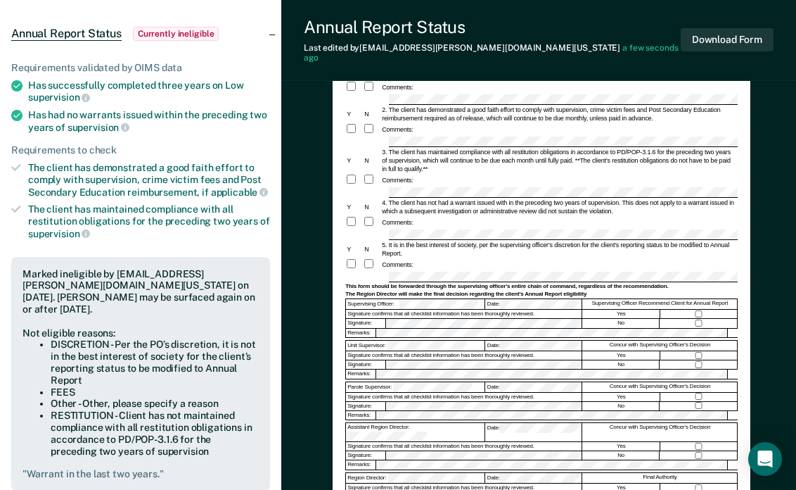
click at [489, 260] on div "Comments:" at bounding box center [541, 264] width 393 height 13
click at [693, 319] on div at bounding box center [699, 323] width 77 height 8
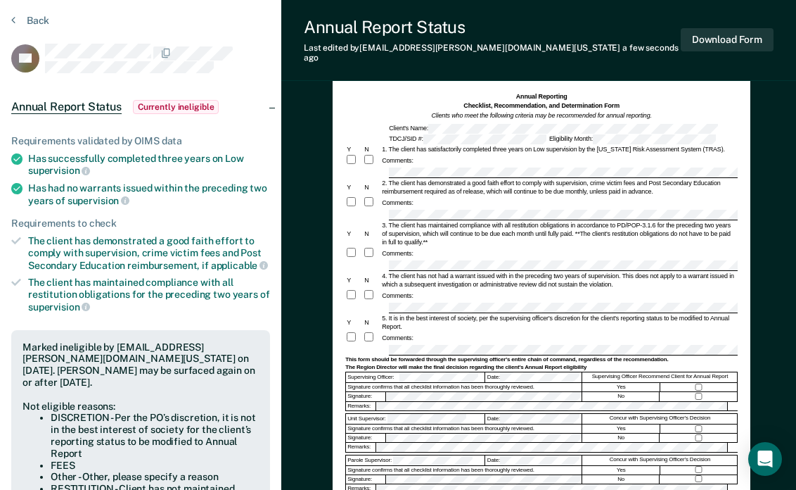
scroll to position [27, 0]
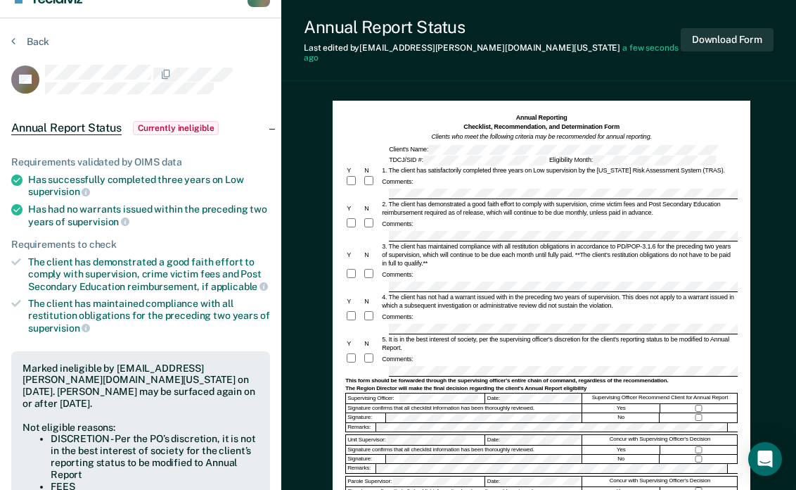
drag, startPoint x: 707, startPoint y: 31, endPoint x: 709, endPoint y: 125, distance: 93.6
click at [709, 125] on div "Annual Report Status Last edited by Taquilah.Davis@tdcj.texas.gov a few seconds…" at bounding box center [538, 436] width 515 height 927
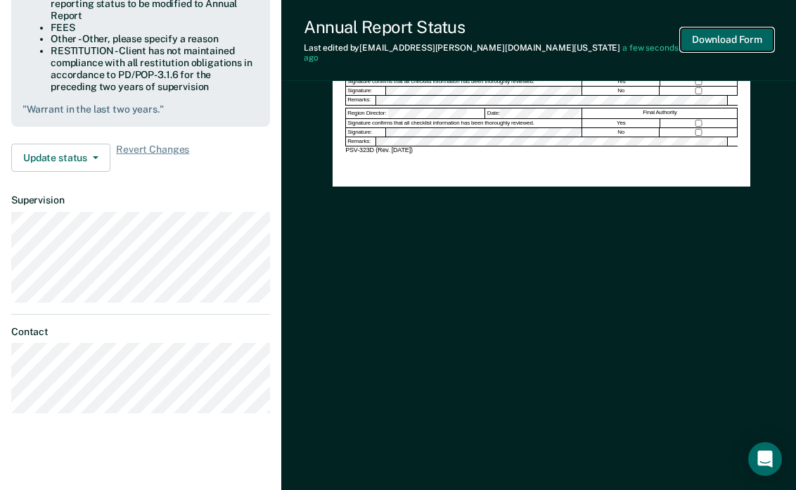
click at [734, 36] on button "Download Form" at bounding box center [727, 39] width 93 height 23
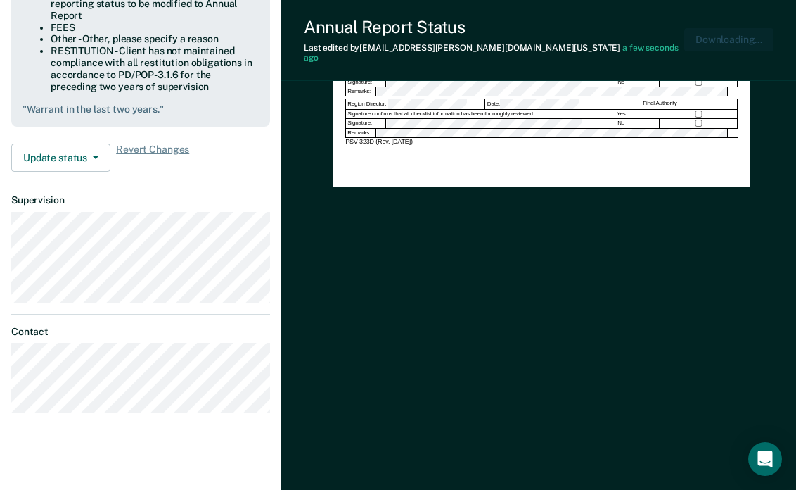
scroll to position [309, 0]
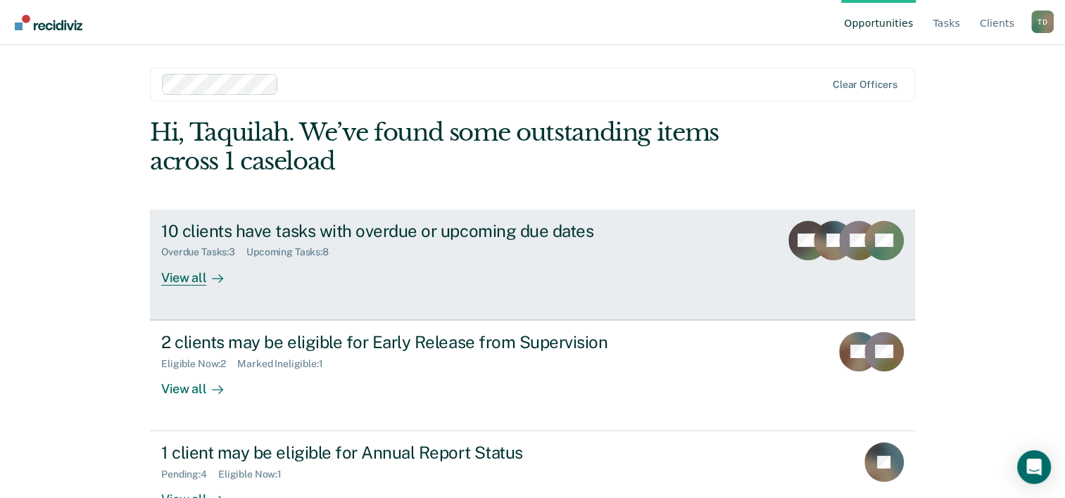
scroll to position [43, 0]
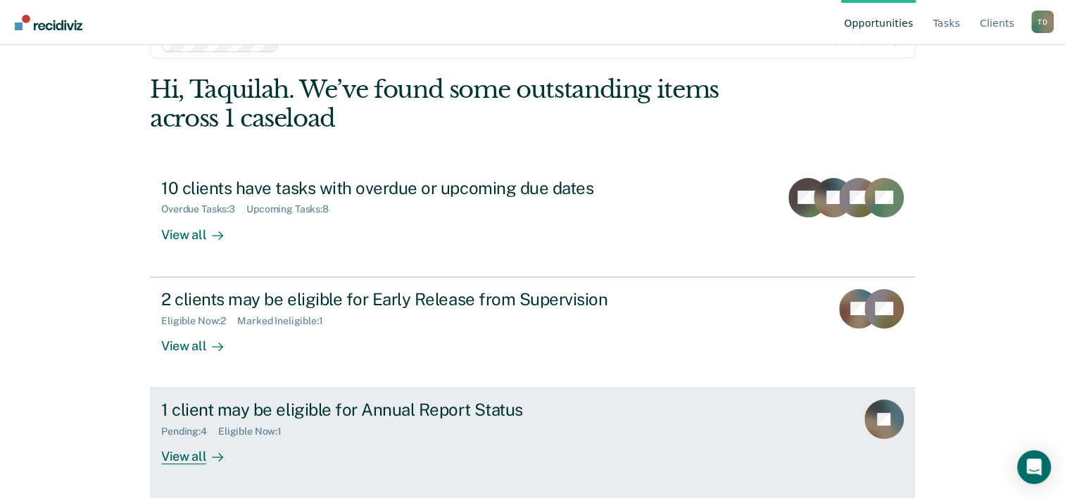
click at [226, 433] on div "Eligible Now : 1" at bounding box center [255, 432] width 75 height 12
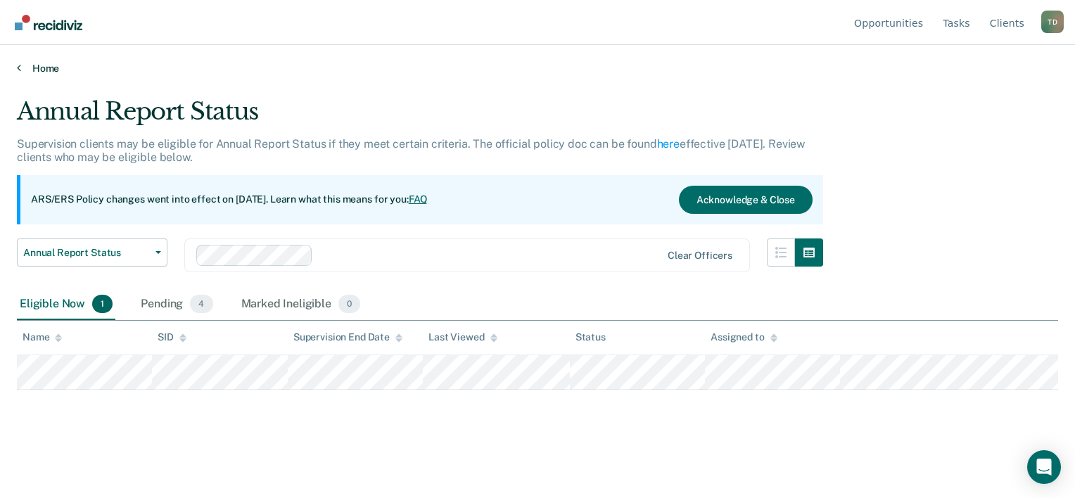
click at [53, 72] on link "Home" at bounding box center [537, 68] width 1041 height 13
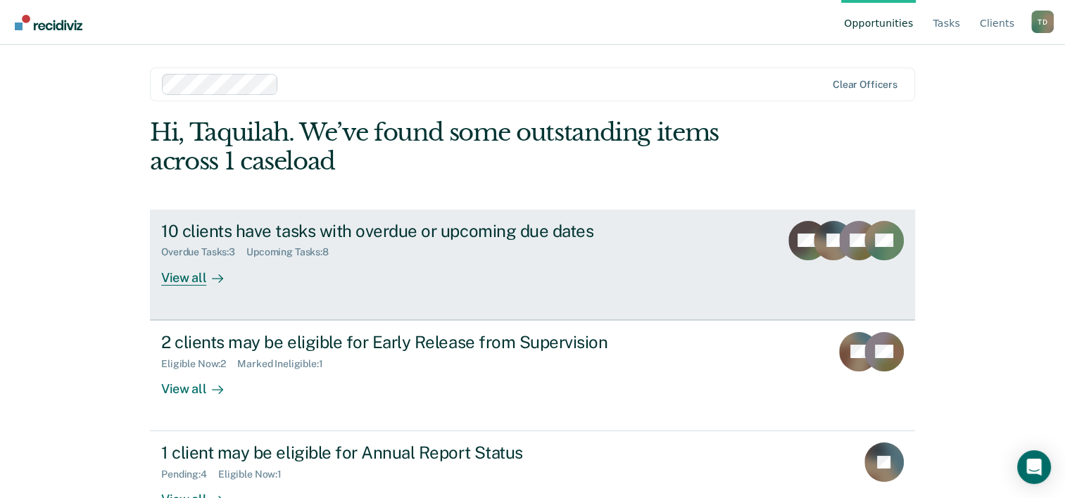
click at [293, 260] on div "10 clients have tasks with overdue or upcoming due dates Overdue Tasks : 3 Upco…" at bounding box center [425, 253] width 528 height 65
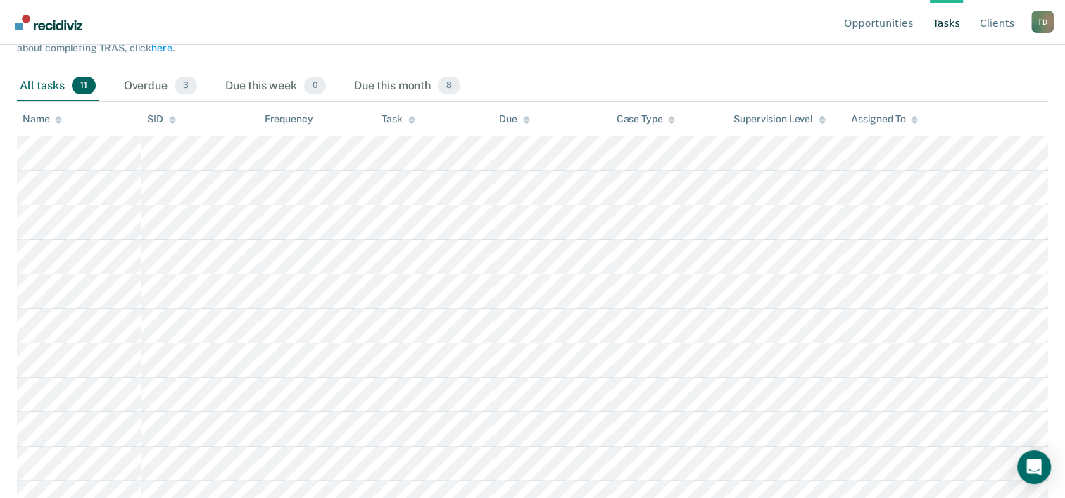
scroll to position [191, 0]
click at [141, 84] on div "Overdue 3" at bounding box center [160, 87] width 79 height 31
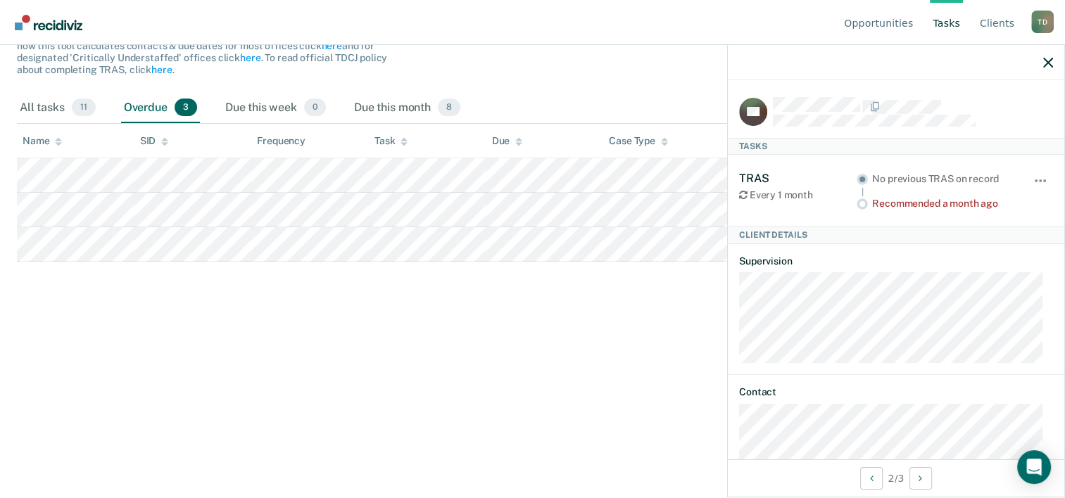
scroll to position [28, 0]
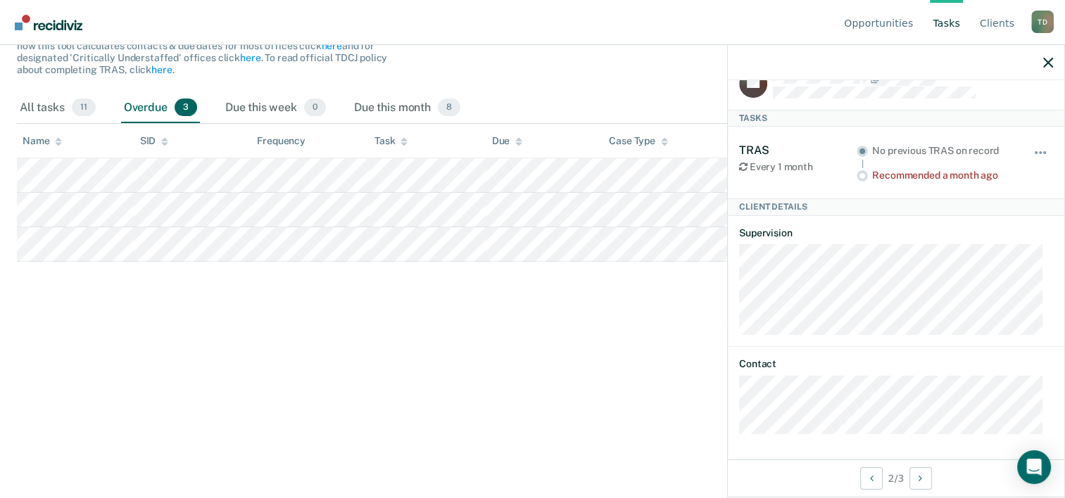
click at [969, 174] on div "Recommended a month ago" at bounding box center [942, 176] width 141 height 12
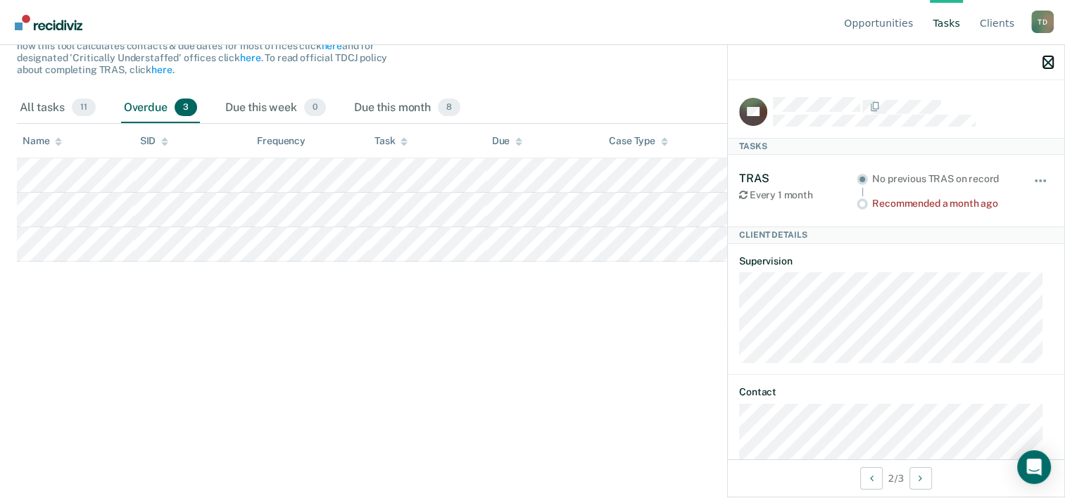
click at [1045, 61] on icon "button" at bounding box center [1048, 63] width 10 height 10
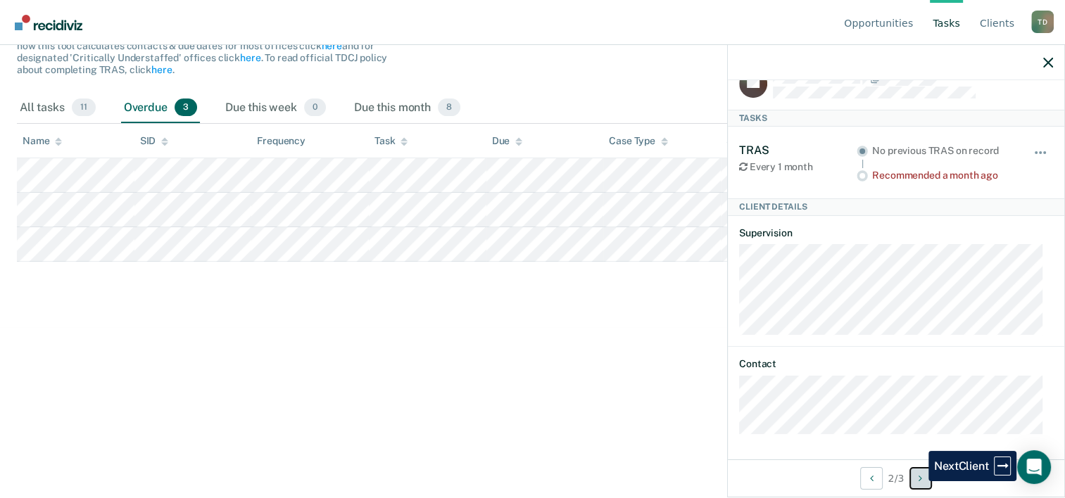
click at [918, 481] on button "Next Client" at bounding box center [920, 478] width 23 height 23
click at [874, 481] on button "Previous Client" at bounding box center [871, 478] width 23 height 23
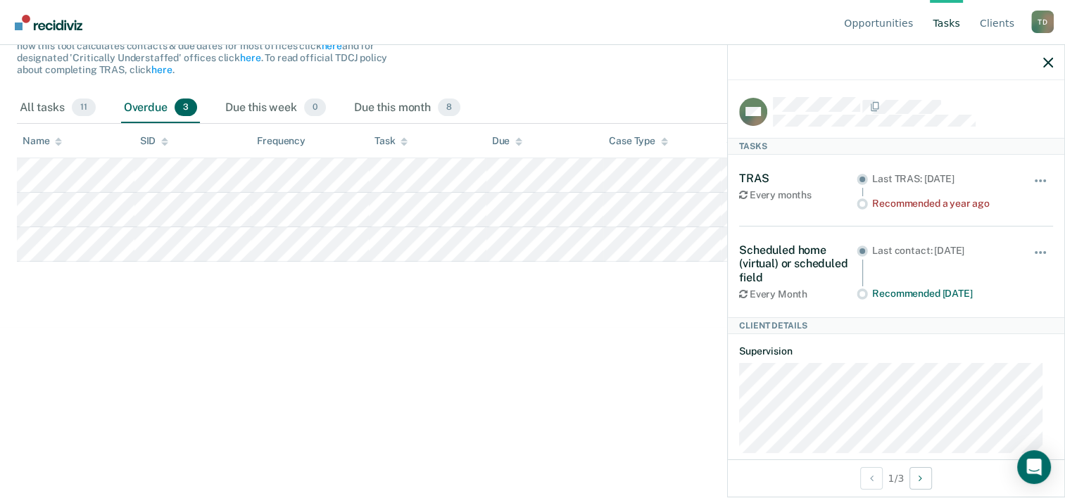
scroll to position [0, 0]
click at [1049, 63] on icon "button" at bounding box center [1048, 63] width 10 height 10
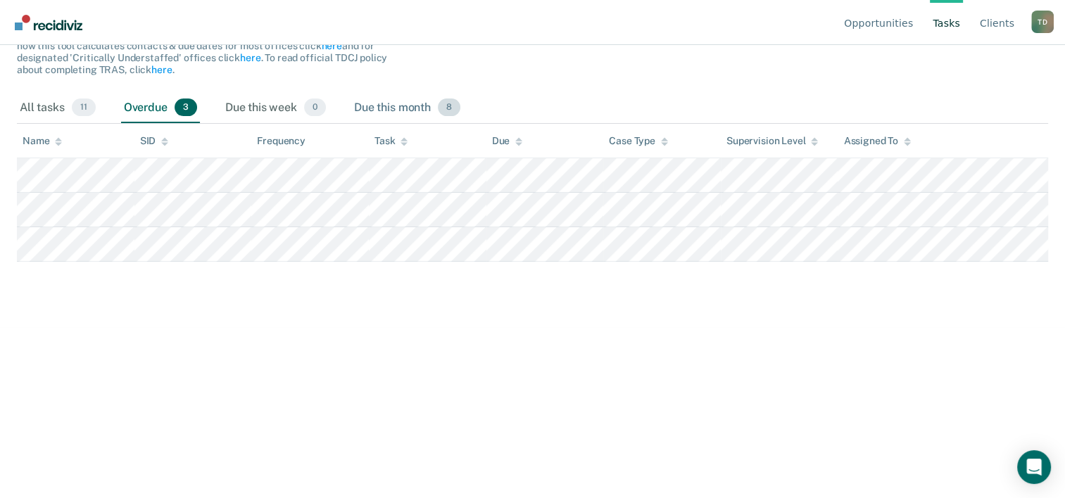
click at [381, 104] on div "Due this month 8" at bounding box center [407, 108] width 112 height 31
